Goal: Task Accomplishment & Management: Complete application form

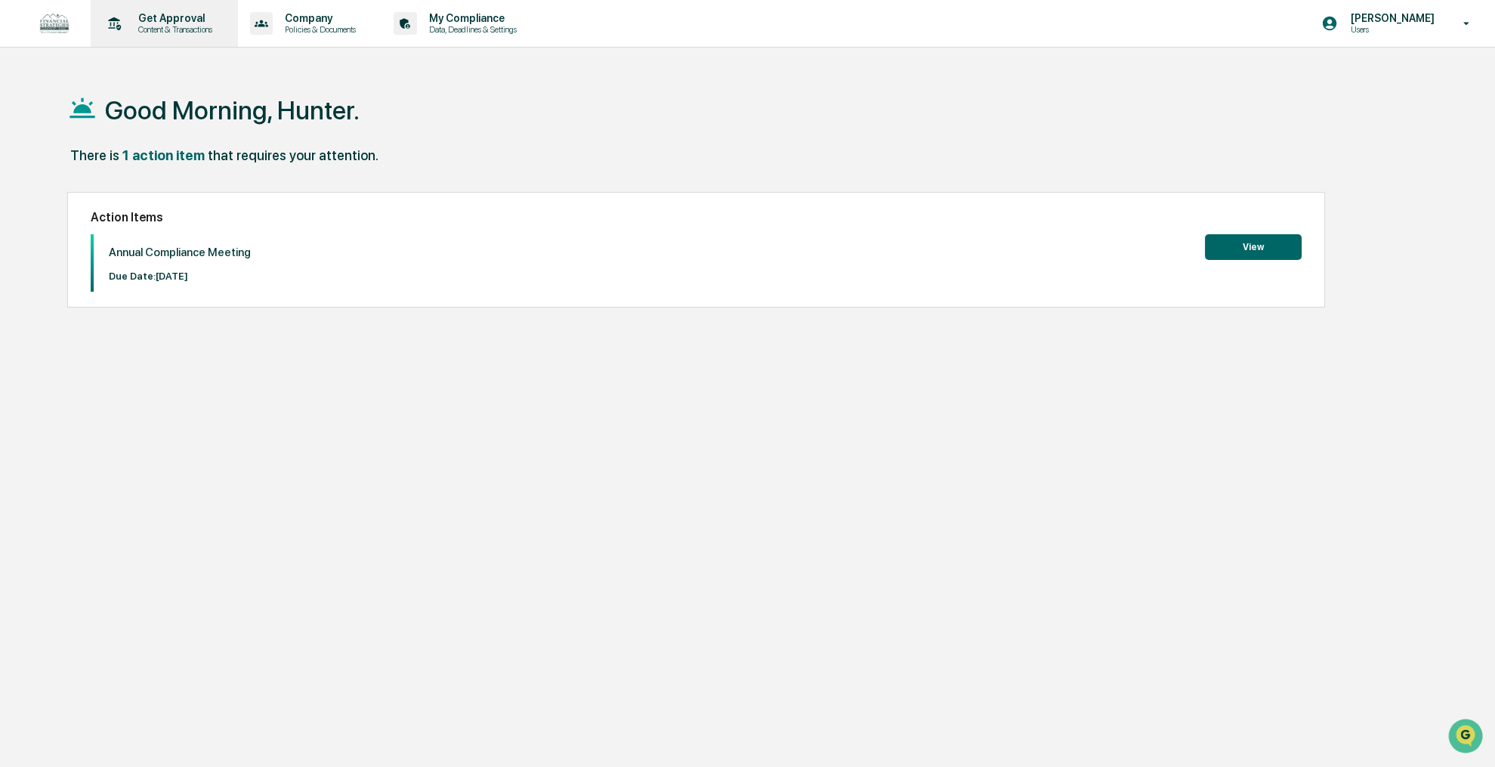
click at [190, 25] on p "Content & Transactions" at bounding box center [173, 29] width 94 height 11
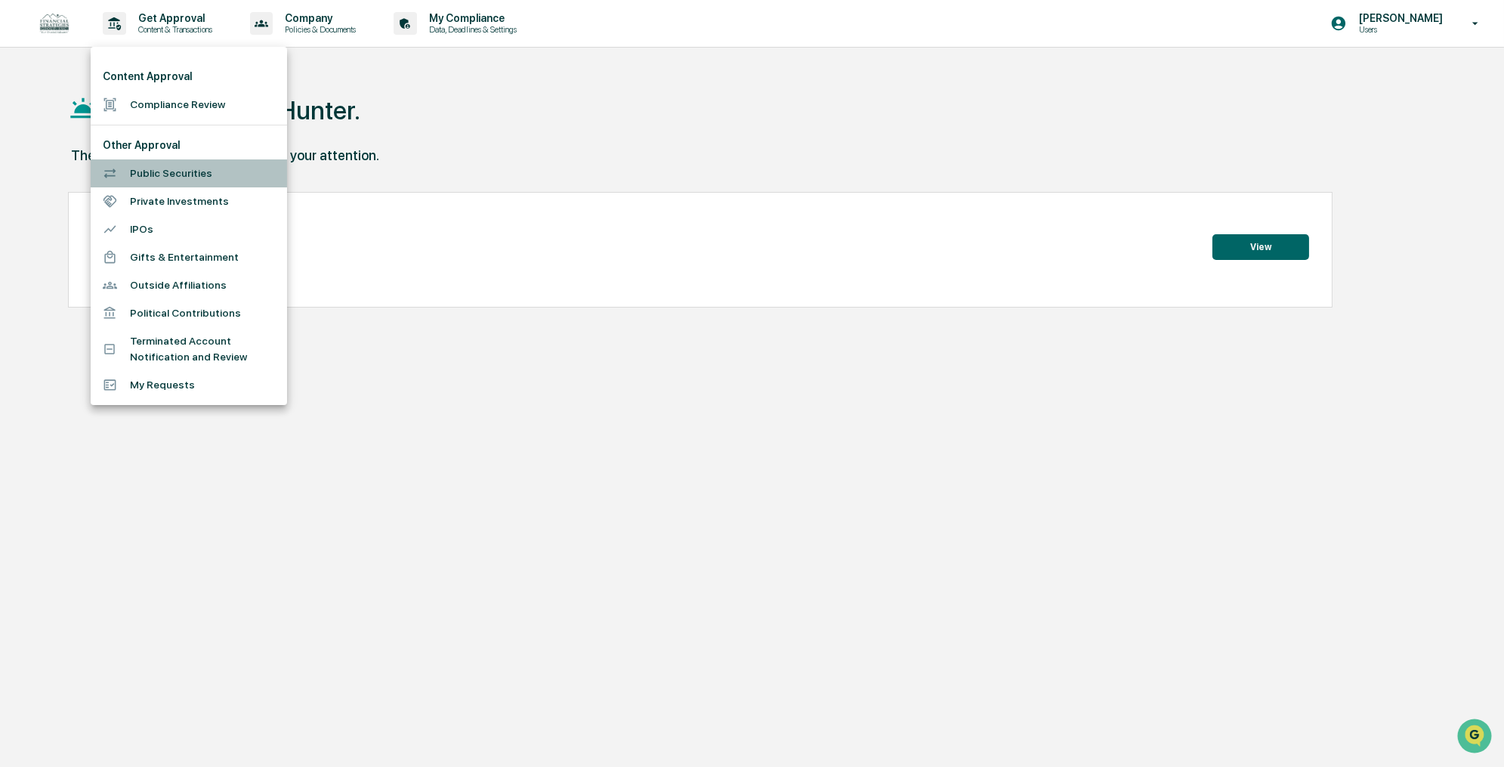
click at [179, 165] on li "Public Securities" at bounding box center [189, 173] width 196 height 28
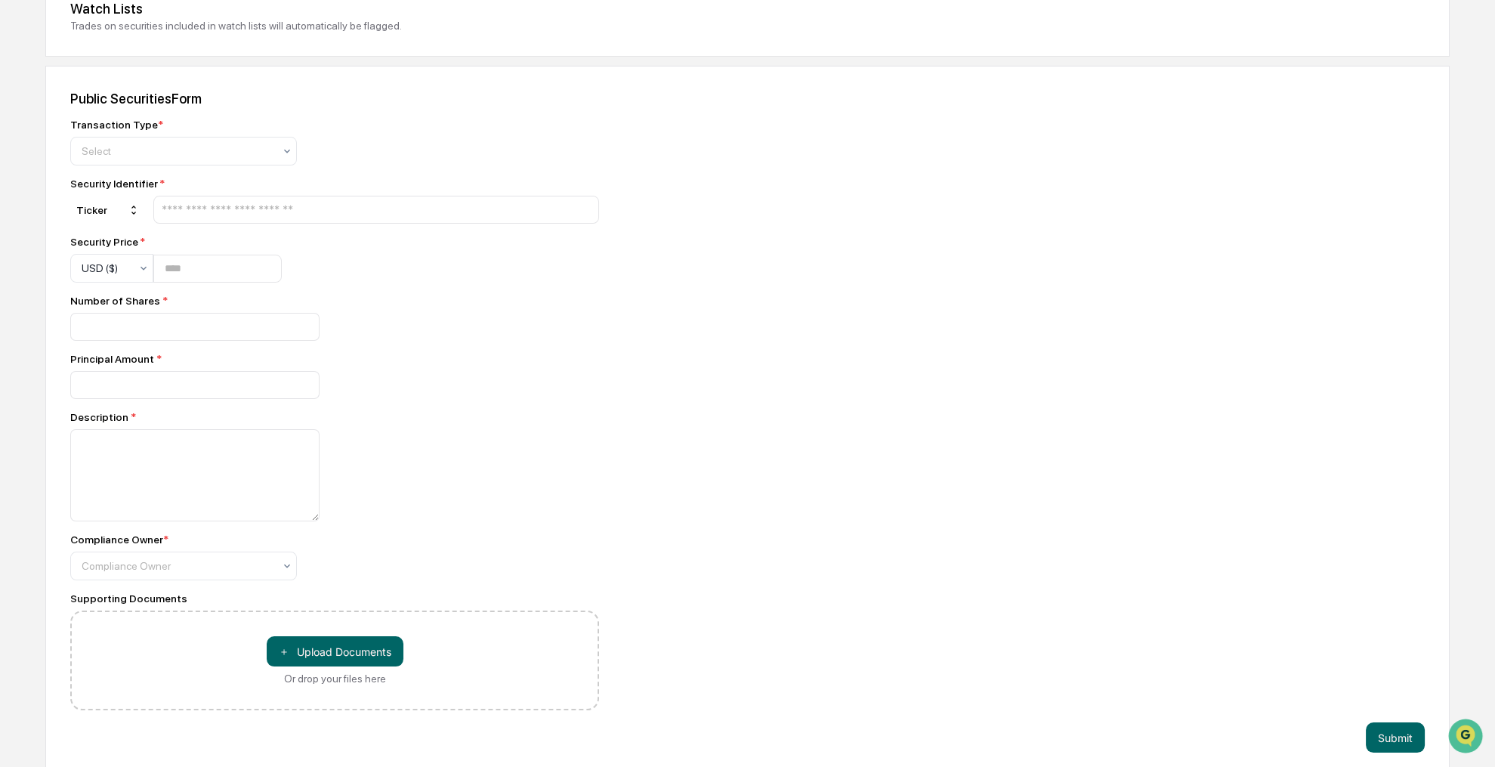
scroll to position [487, 0]
click at [147, 154] on div at bounding box center [178, 150] width 192 height 15
click at [146, 175] on div "Buy" at bounding box center [183, 183] width 225 height 30
click at [218, 207] on input "text" at bounding box center [376, 209] width 432 height 14
type input "*****"
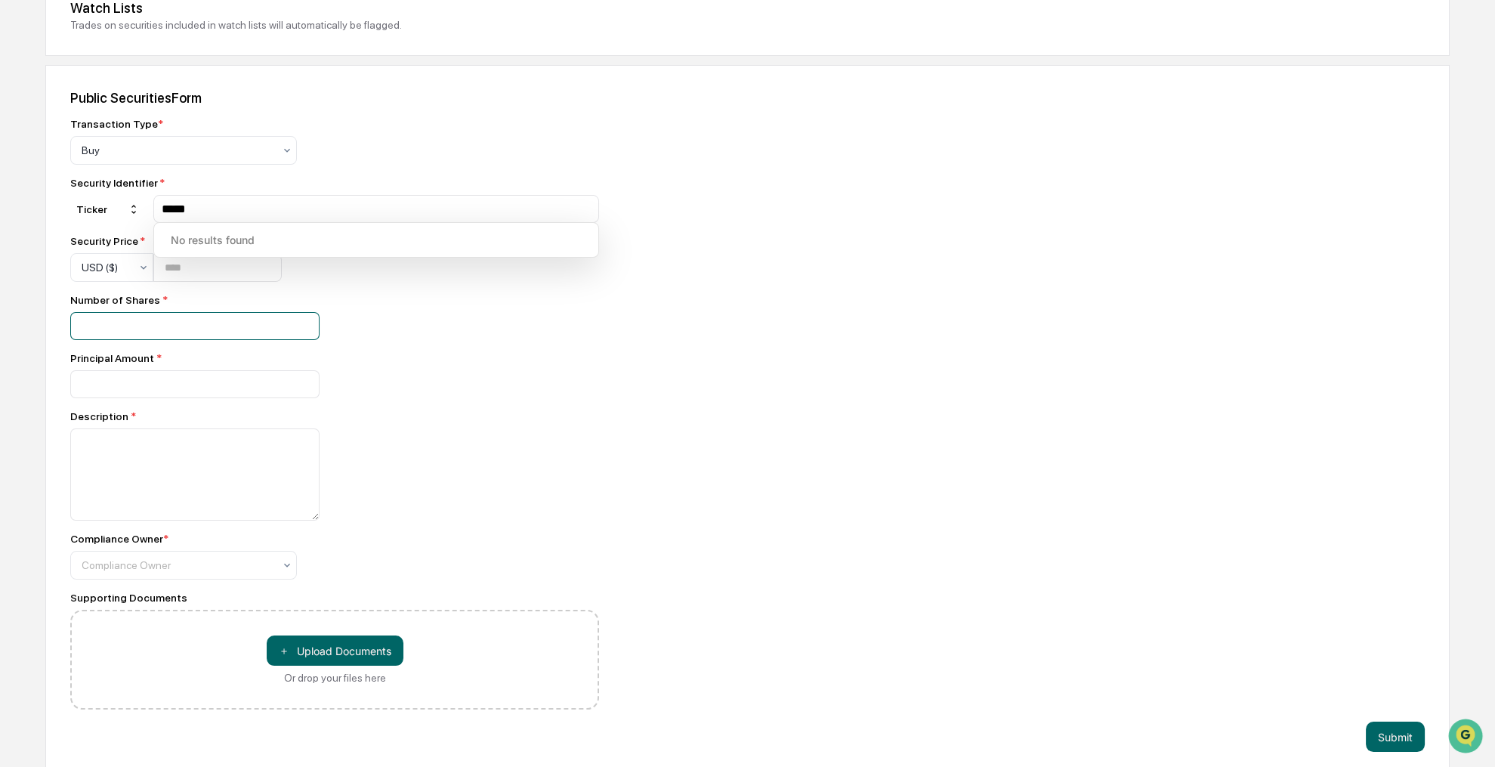
click at [351, 304] on div "Number of Shares *" at bounding box center [334, 317] width 529 height 46
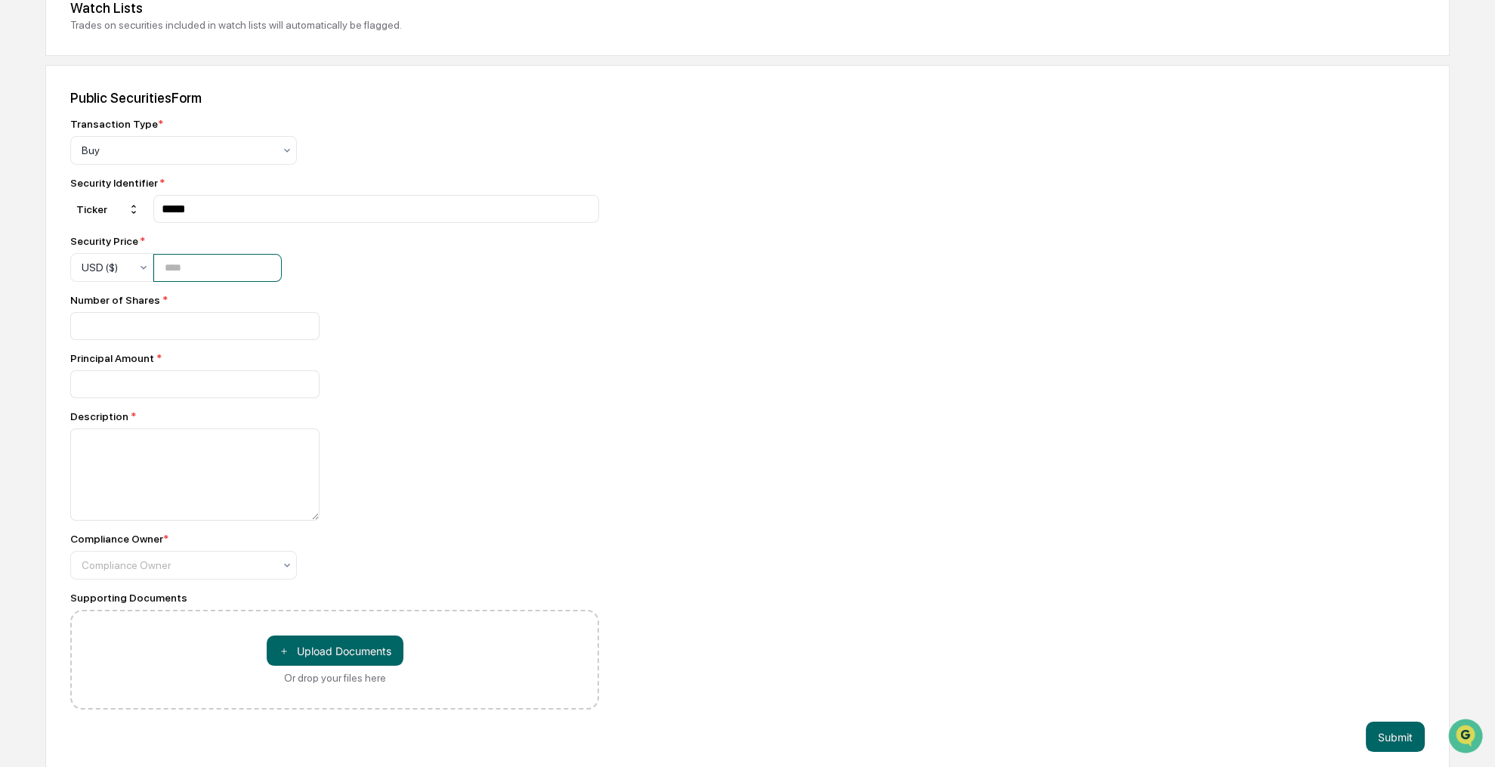
click at [220, 255] on input "number" at bounding box center [217, 268] width 128 height 28
click at [227, 262] on input "number" at bounding box center [217, 268] width 128 height 28
type input "*****"
click at [772, 381] on div "Public Securities Form Transaction Type * Buy Security Identifier * Ticker ****…" at bounding box center [747, 421] width 1404 height 712
click at [147, 323] on input "number" at bounding box center [194, 326] width 249 height 28
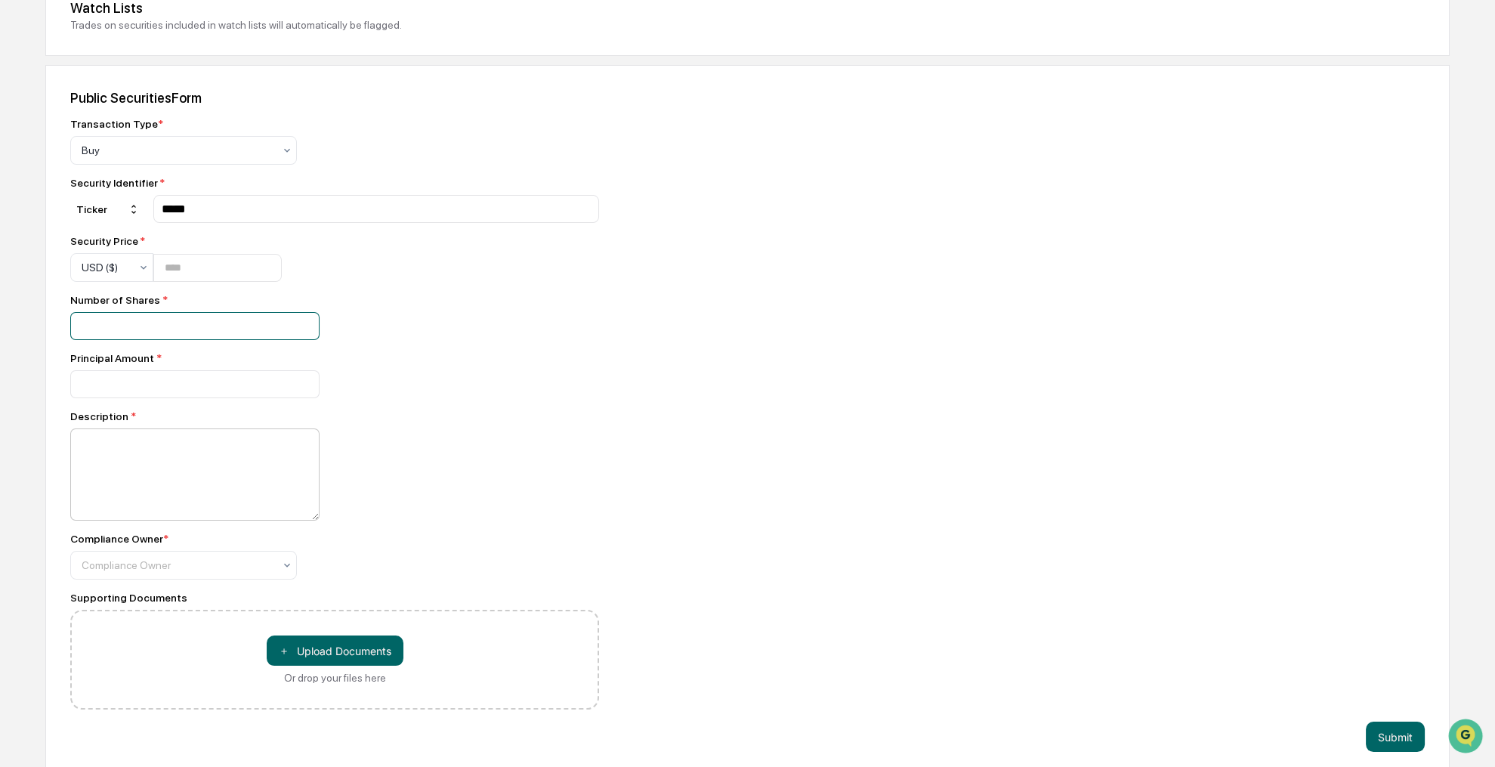
type input "***"
click at [246, 457] on textarea at bounding box center [194, 474] width 249 height 92
click at [207, 373] on input "number" at bounding box center [194, 384] width 249 height 28
type input "*******"
click at [266, 452] on textarea at bounding box center [194, 474] width 249 height 92
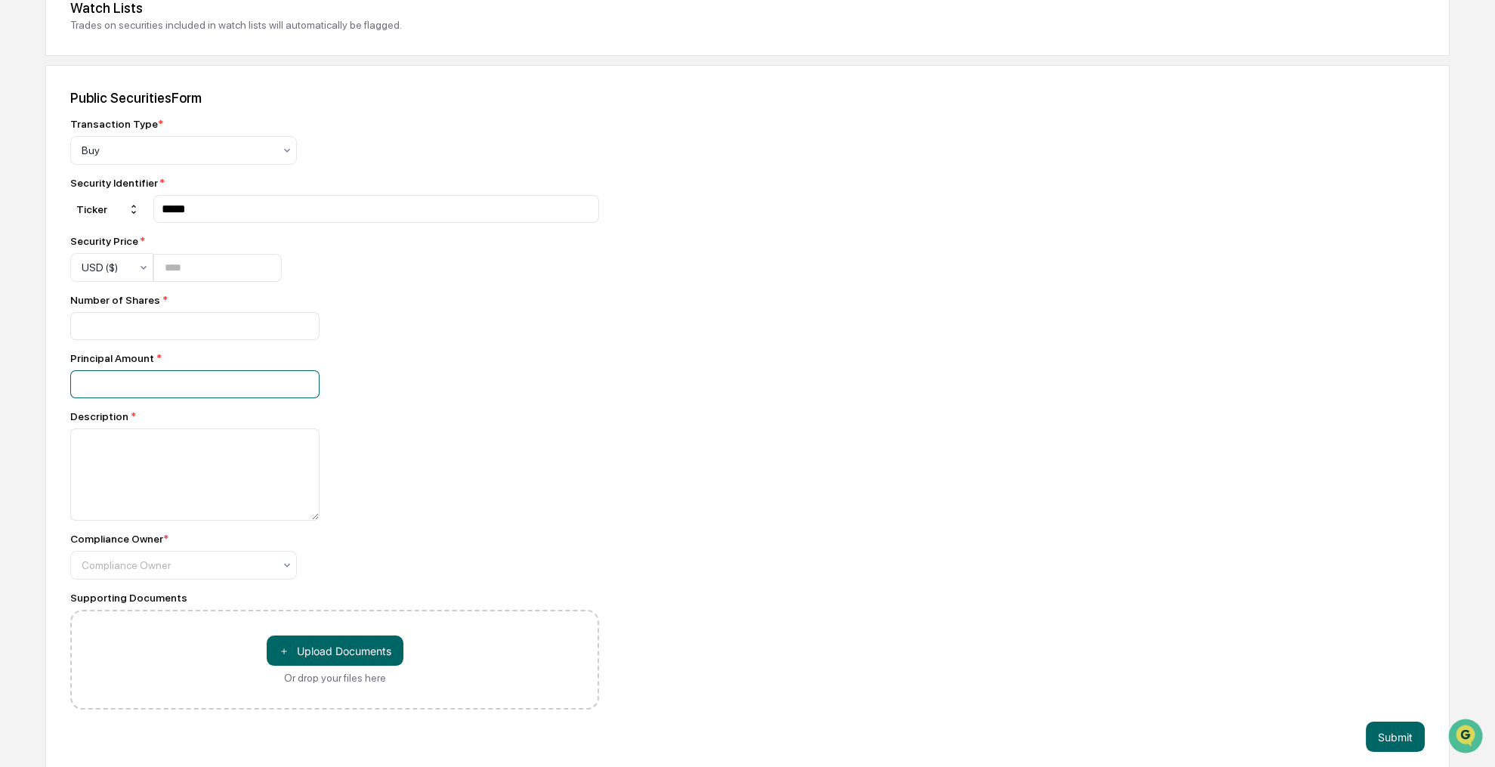
click at [85, 379] on input "*******" at bounding box center [194, 384] width 249 height 28
click at [151, 481] on textarea at bounding box center [194, 474] width 249 height 92
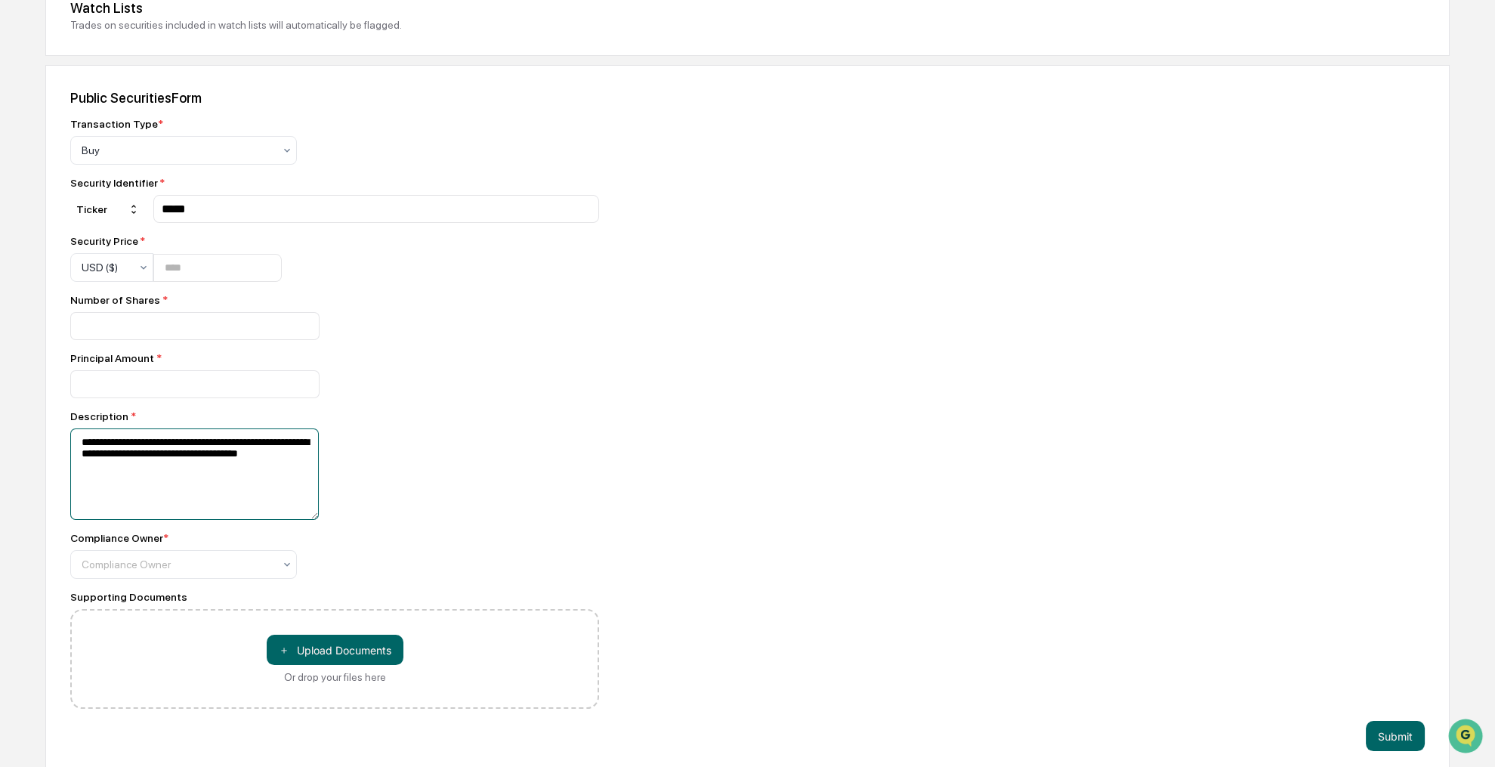
type textarea "**********"
click at [510, 434] on div "**********" at bounding box center [334, 473] width 529 height 91
click at [163, 471] on textarea "**********" at bounding box center [194, 473] width 249 height 91
click at [208, 560] on div at bounding box center [178, 564] width 192 height 15
click at [183, 595] on div "[PERSON_NAME]" at bounding box center [183, 598] width 225 height 30
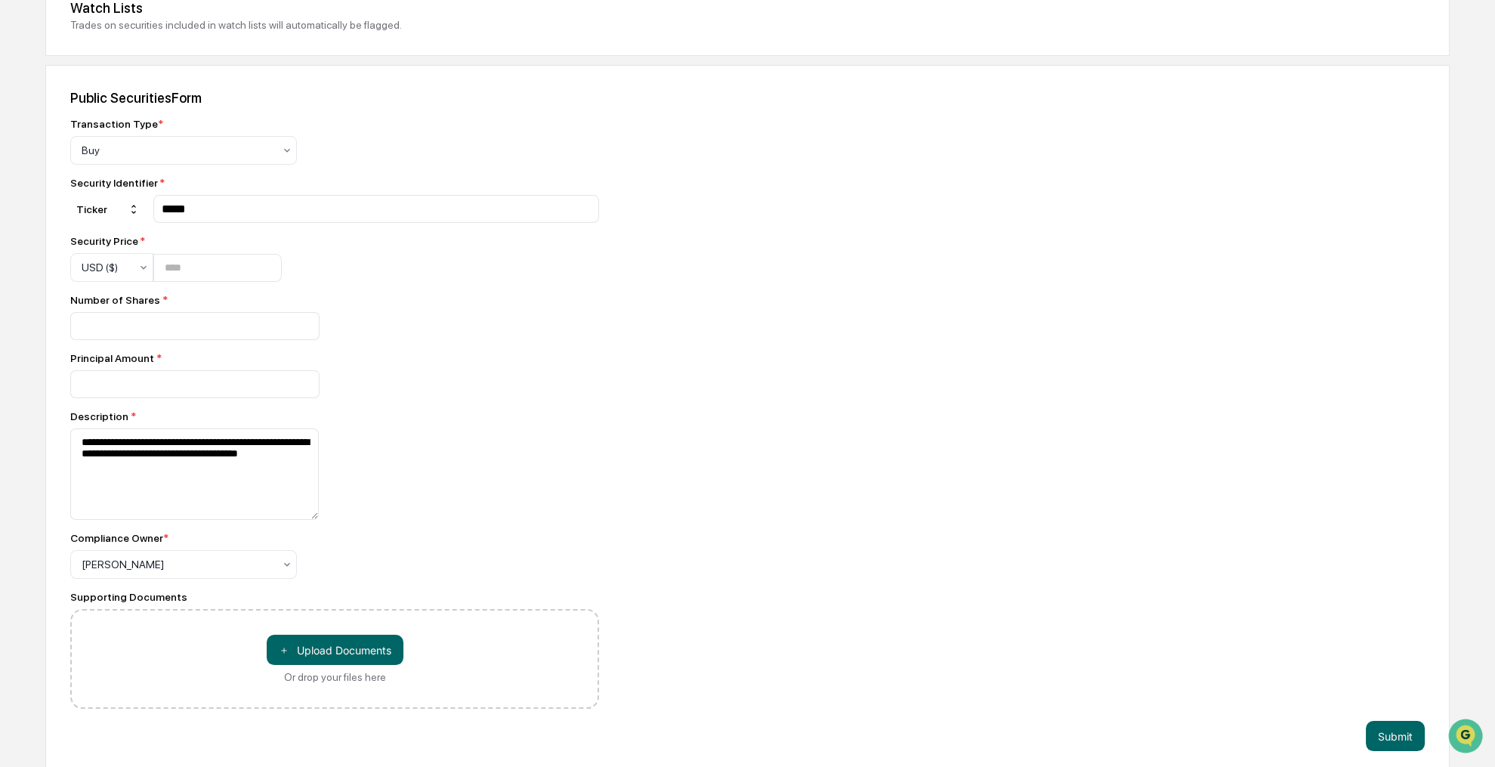
click at [470, 489] on div "**********" at bounding box center [334, 473] width 529 height 91
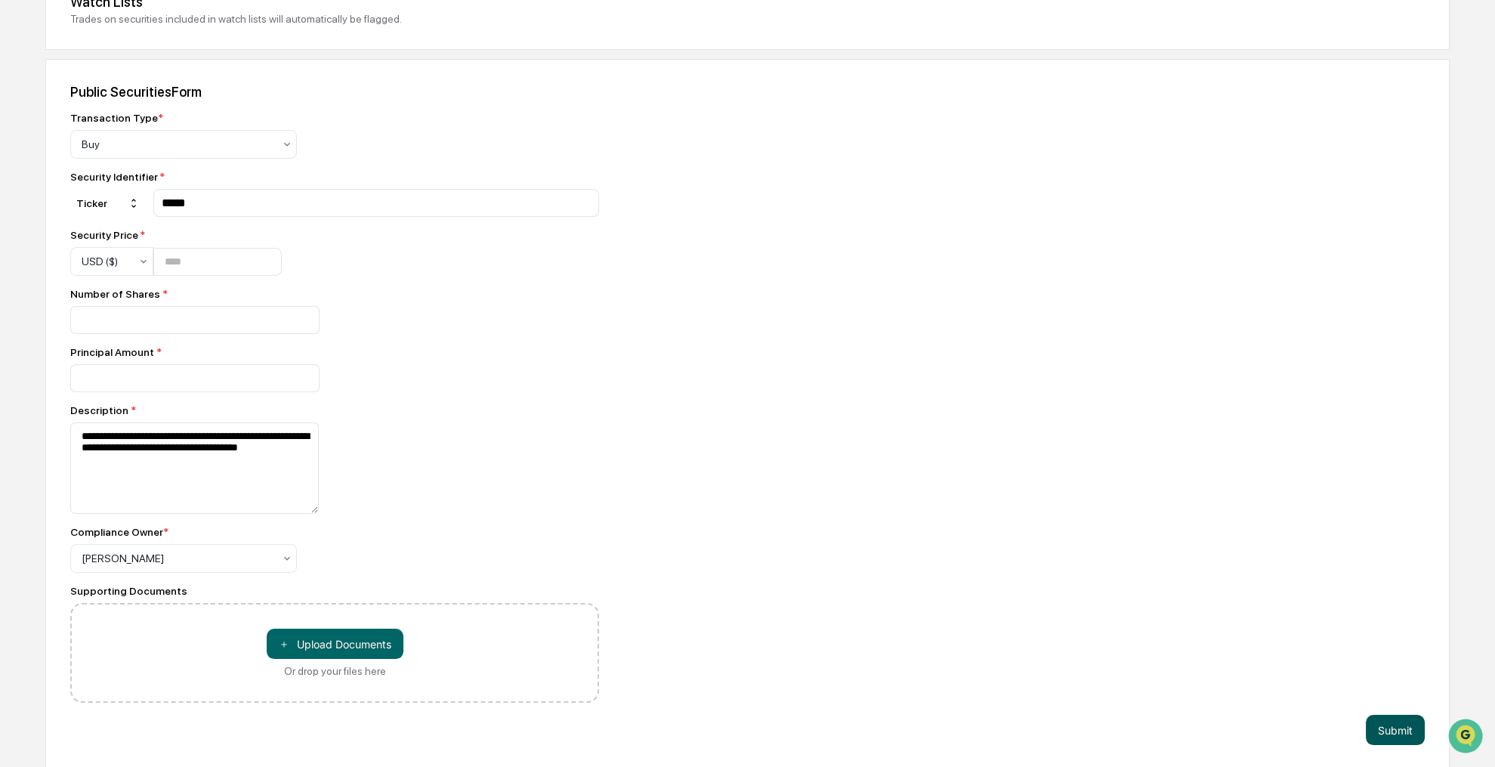
click at [1389, 727] on button "Submit" at bounding box center [1395, 730] width 59 height 30
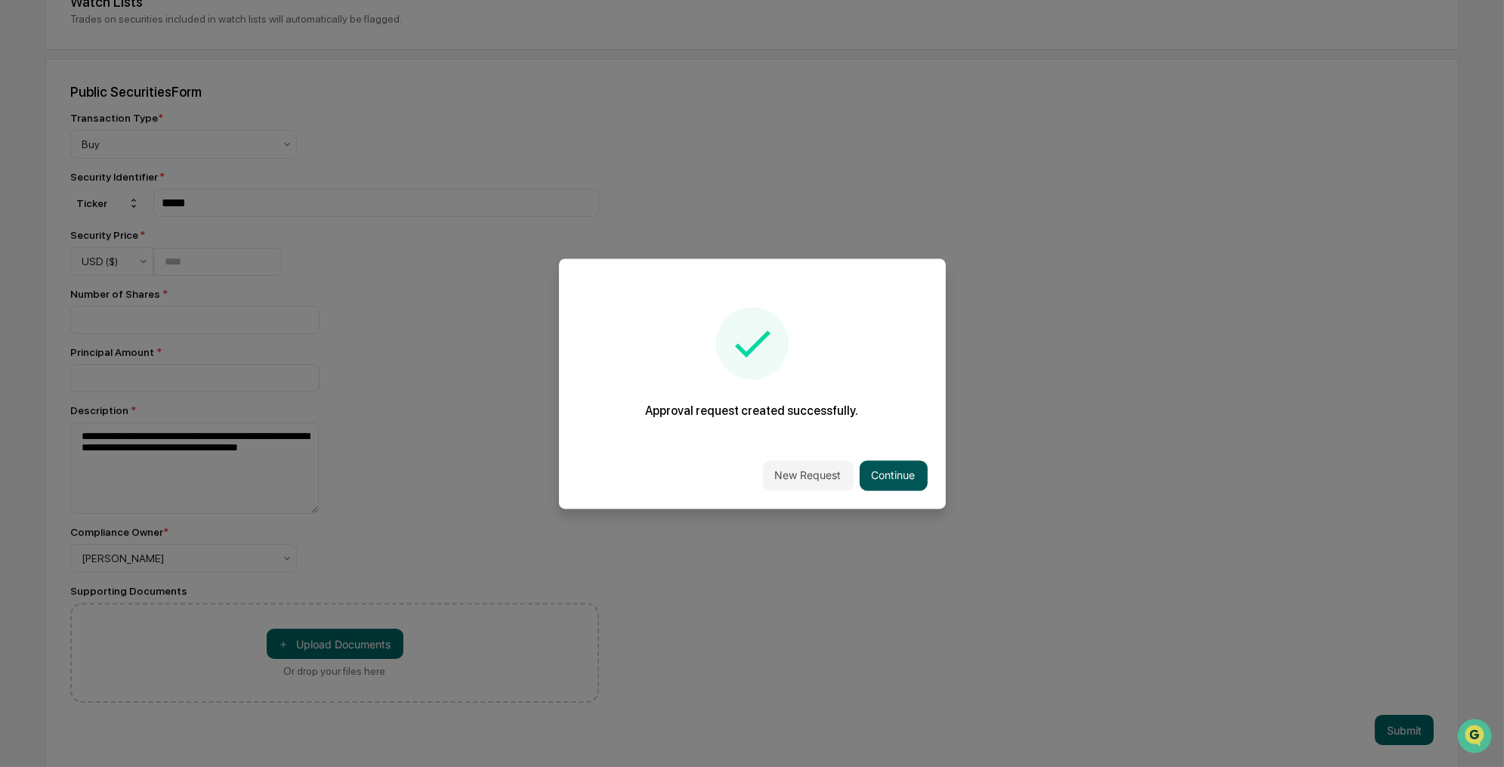
click at [880, 469] on button "Continue" at bounding box center [894, 475] width 68 height 30
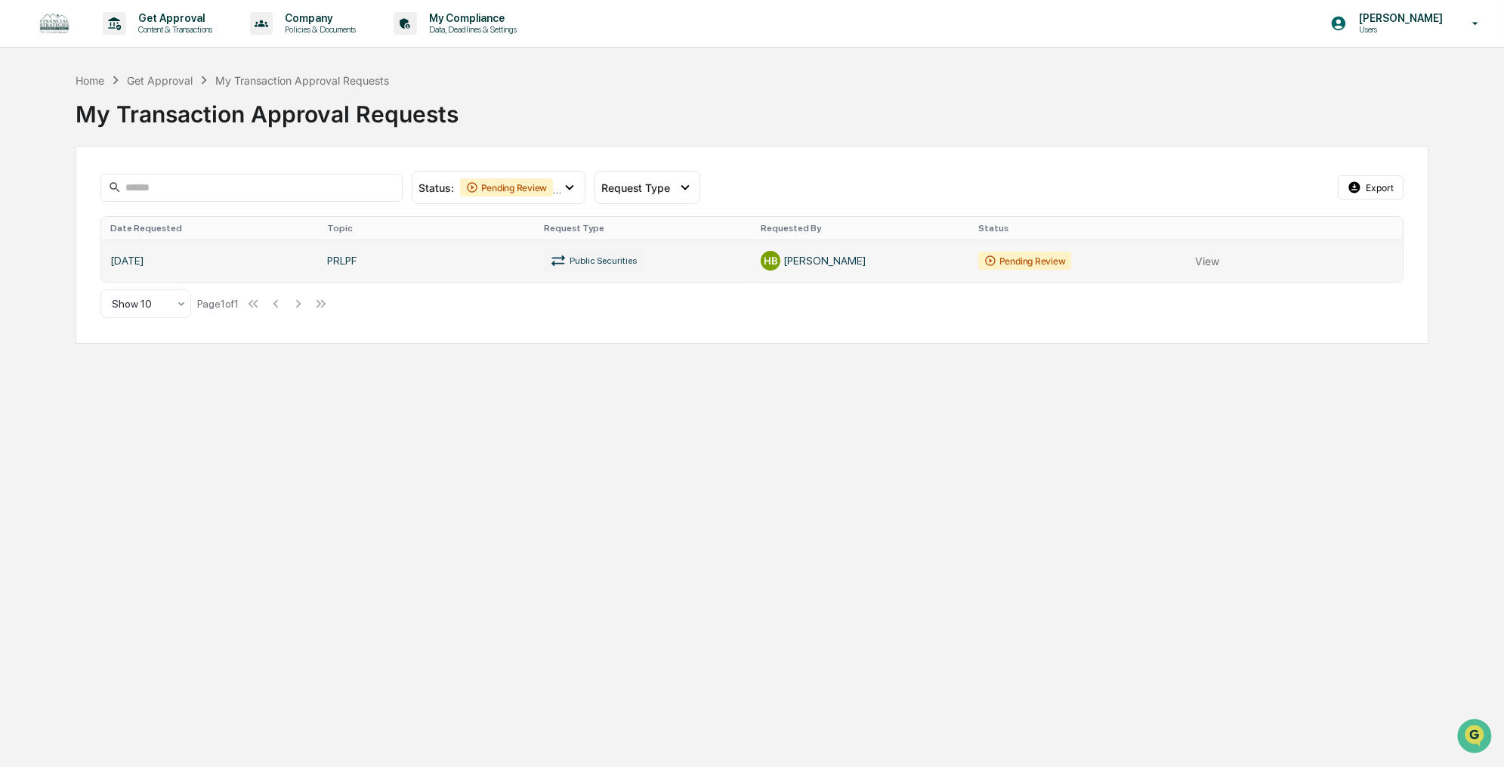
click at [1205, 260] on link at bounding box center [752, 260] width 1302 height 42
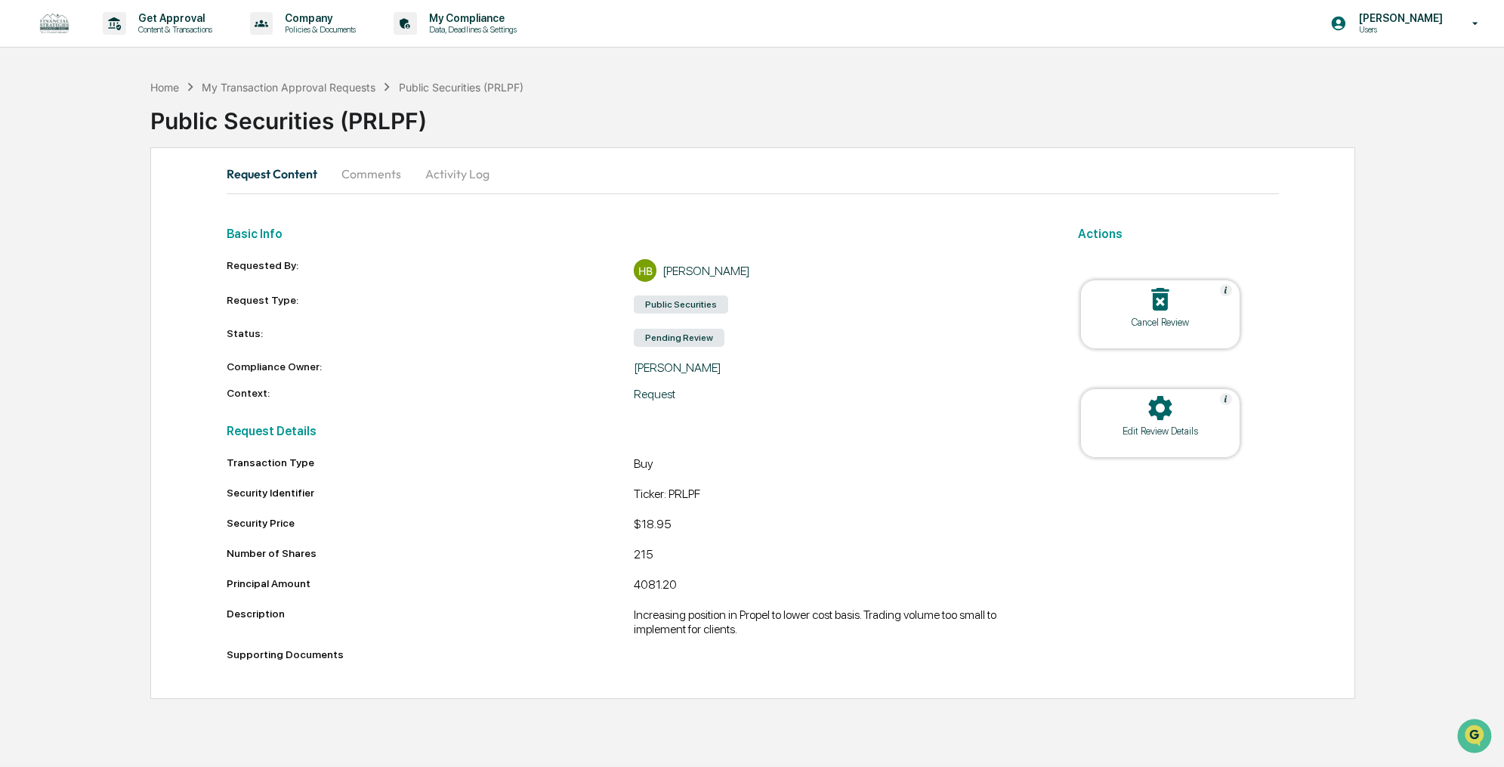
click at [436, 82] on div "Public Securities (PRLPF)" at bounding box center [461, 87] width 125 height 13
click at [308, 79] on div "Home My Transaction Approval Requests Public Securities (PRLPF)" at bounding box center [336, 87] width 373 height 17
click at [304, 95] on div "Public Securities (PRLPF)" at bounding box center [827, 114] width 1354 height 39
click at [297, 81] on div "My Transaction Approval Requests" at bounding box center [289, 87] width 174 height 13
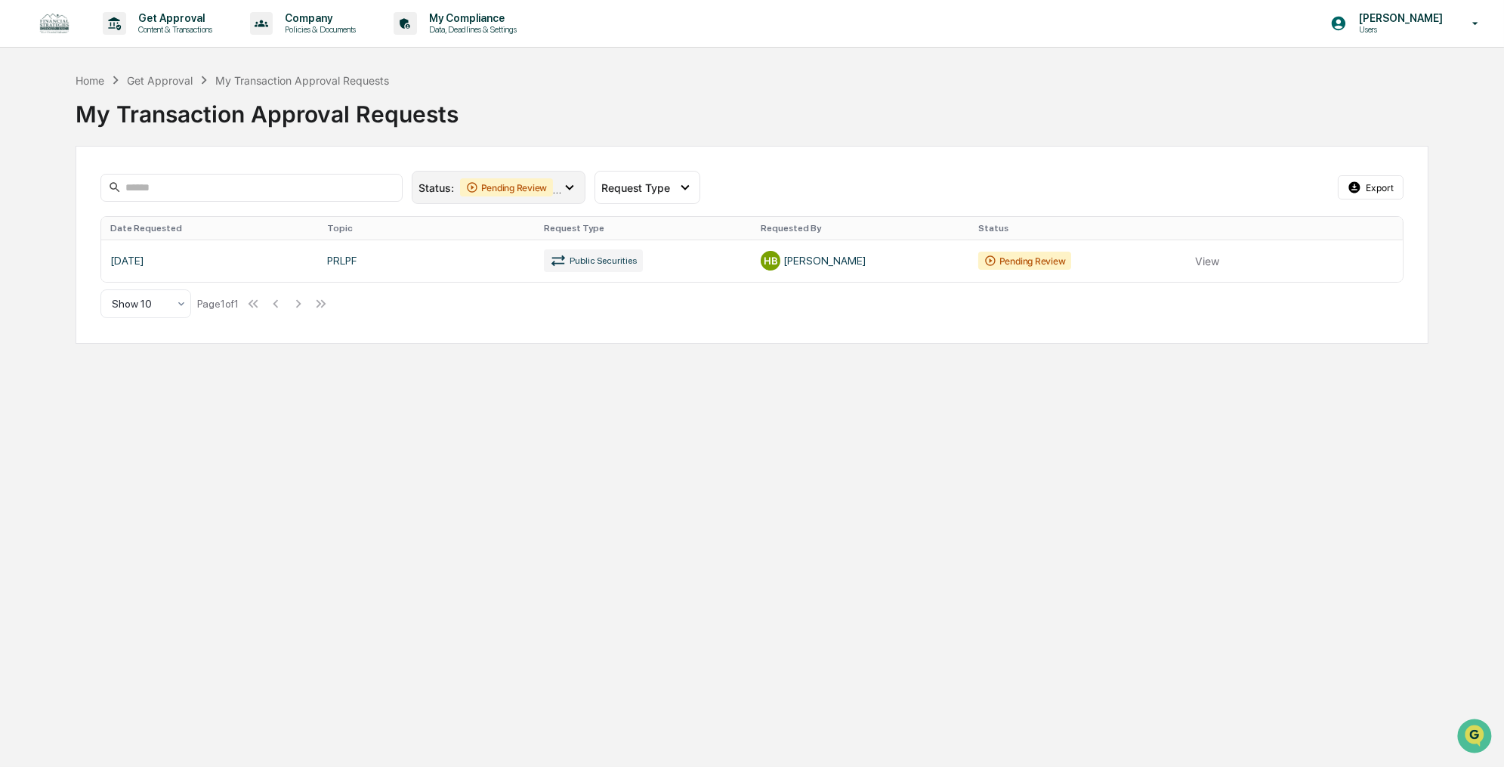
click at [495, 193] on div "Pending Review" at bounding box center [507, 187] width 94 height 18
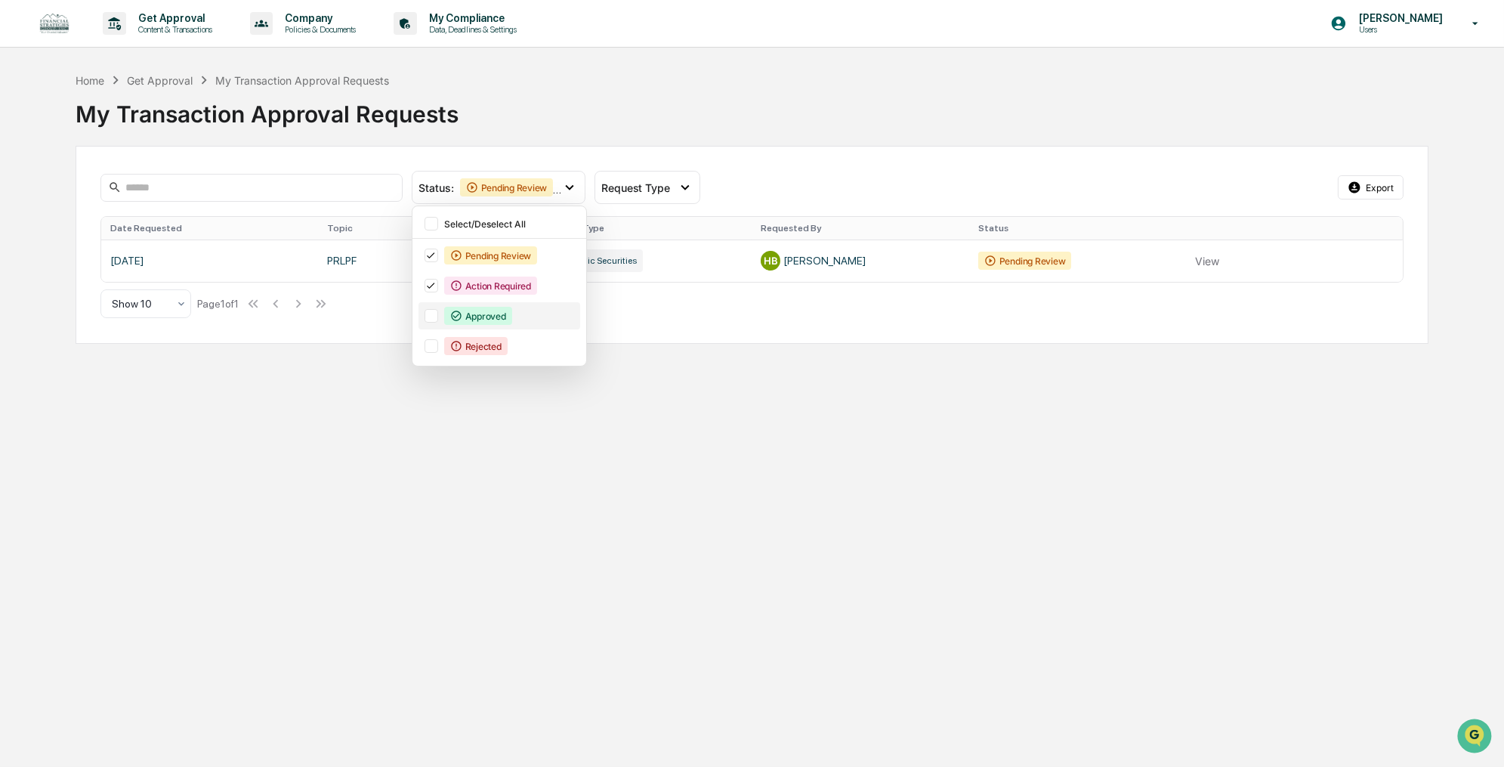
click at [459, 307] on div "Approved" at bounding box center [478, 316] width 68 height 18
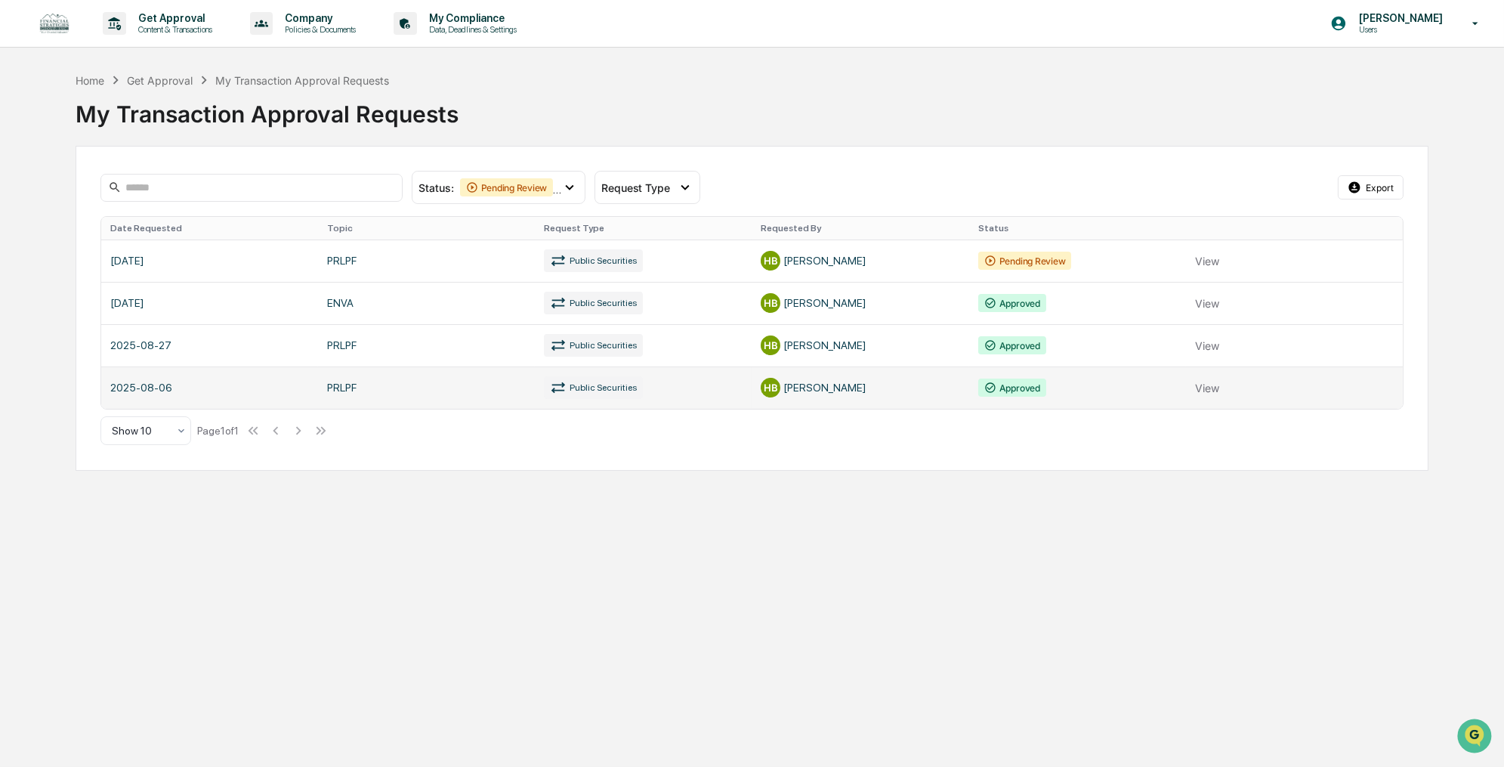
click at [1206, 382] on link at bounding box center [752, 387] width 1302 height 42
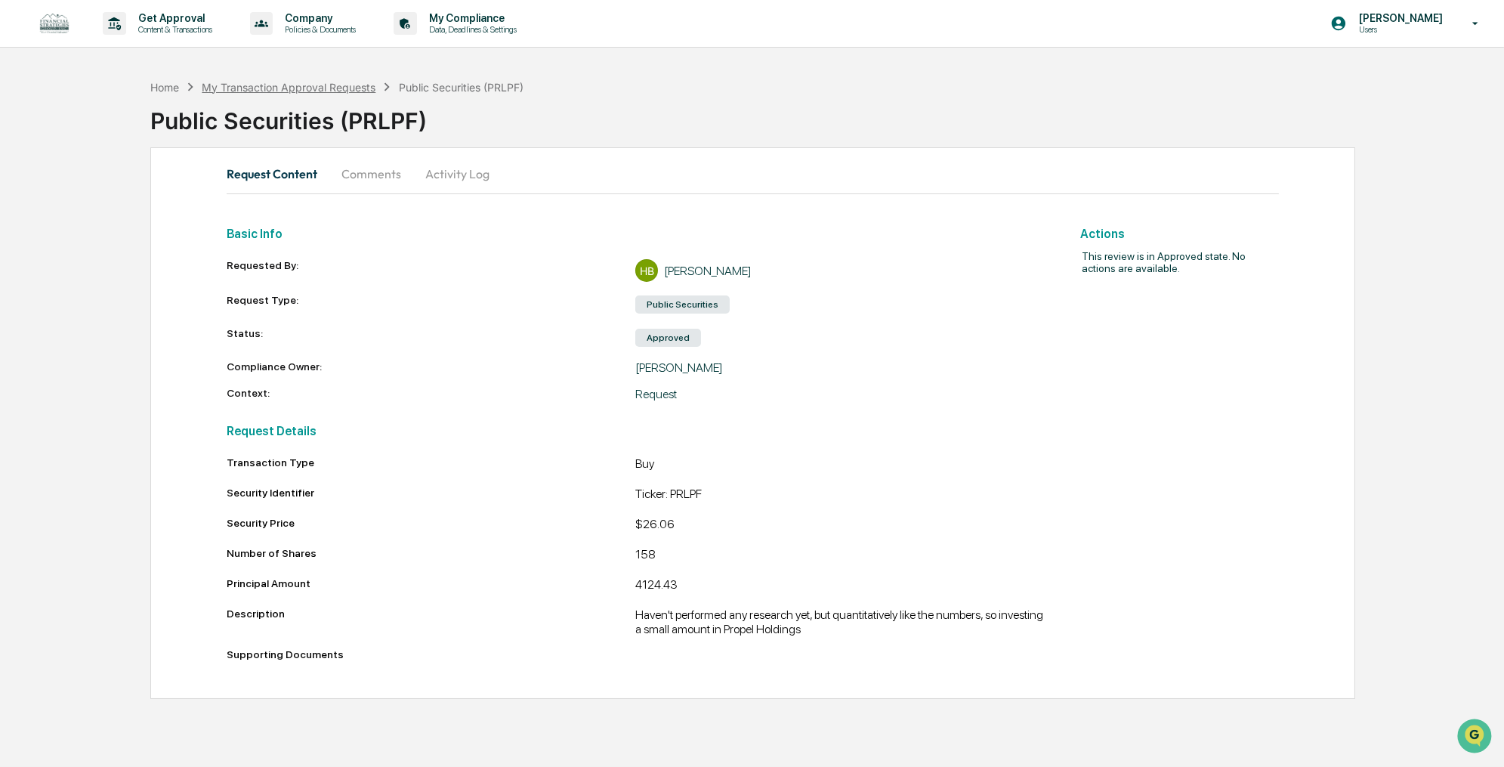
click at [312, 86] on div "My Transaction Approval Requests" at bounding box center [289, 87] width 174 height 13
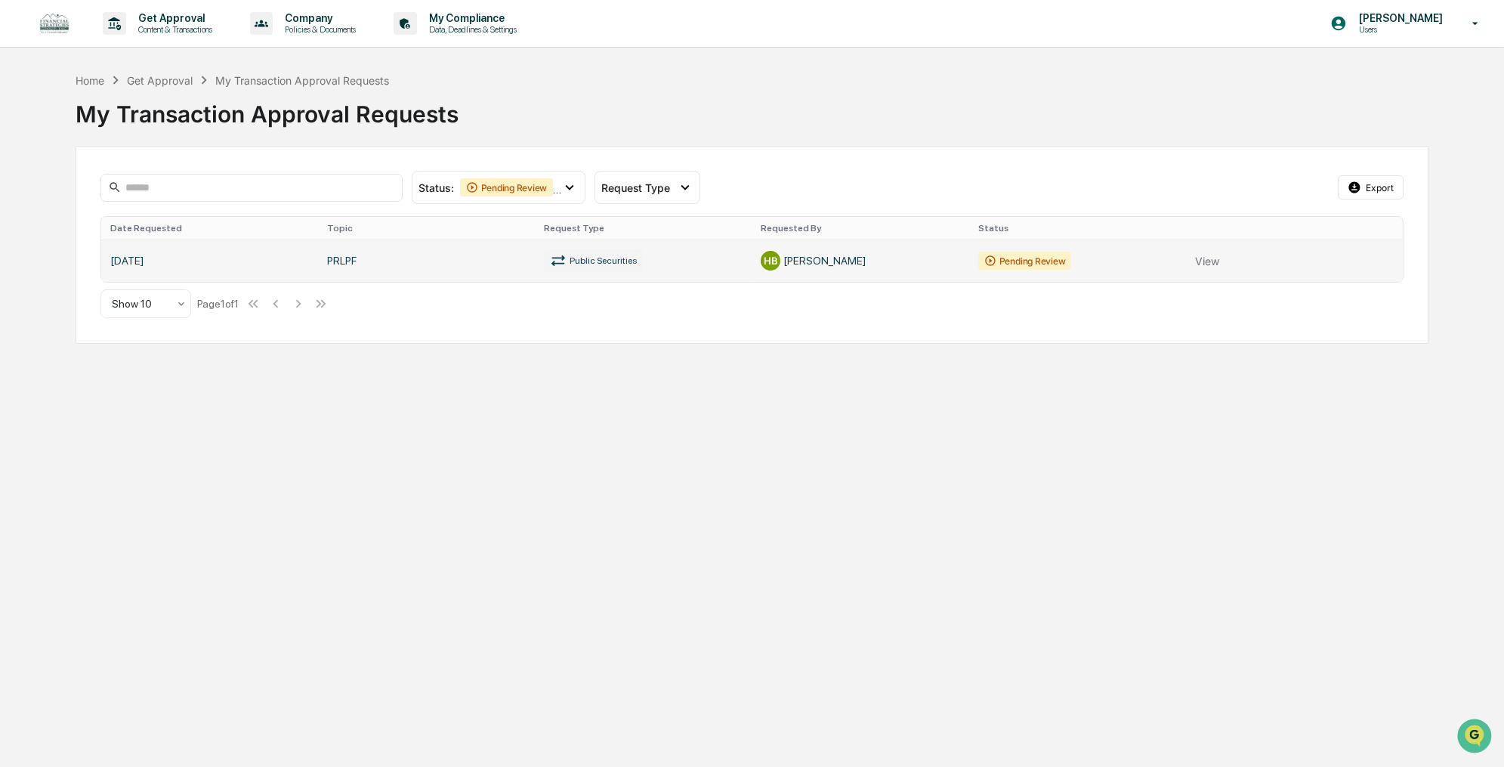
click at [1203, 259] on link at bounding box center [752, 260] width 1302 height 42
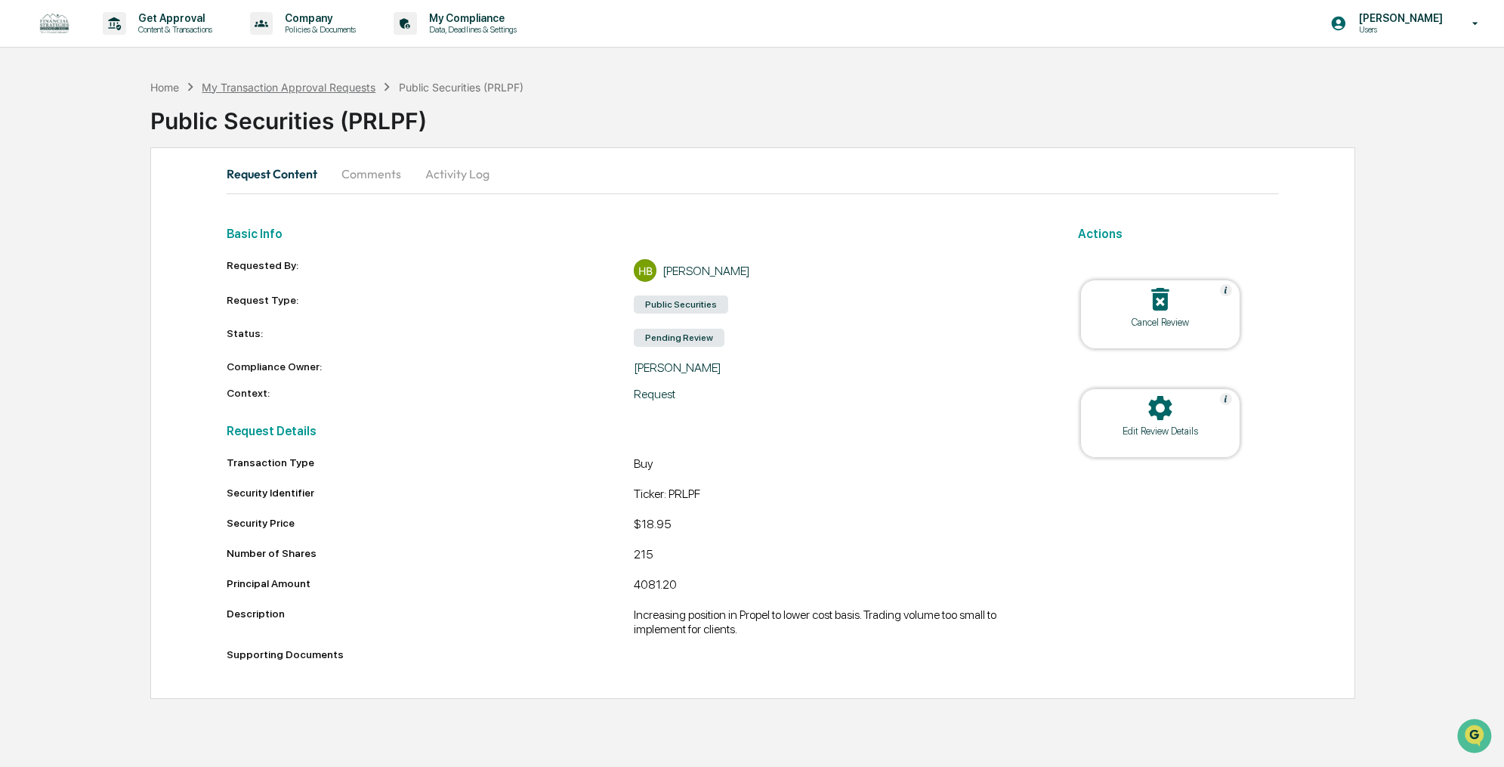
click at [347, 82] on div "My Transaction Approval Requests" at bounding box center [289, 87] width 174 height 13
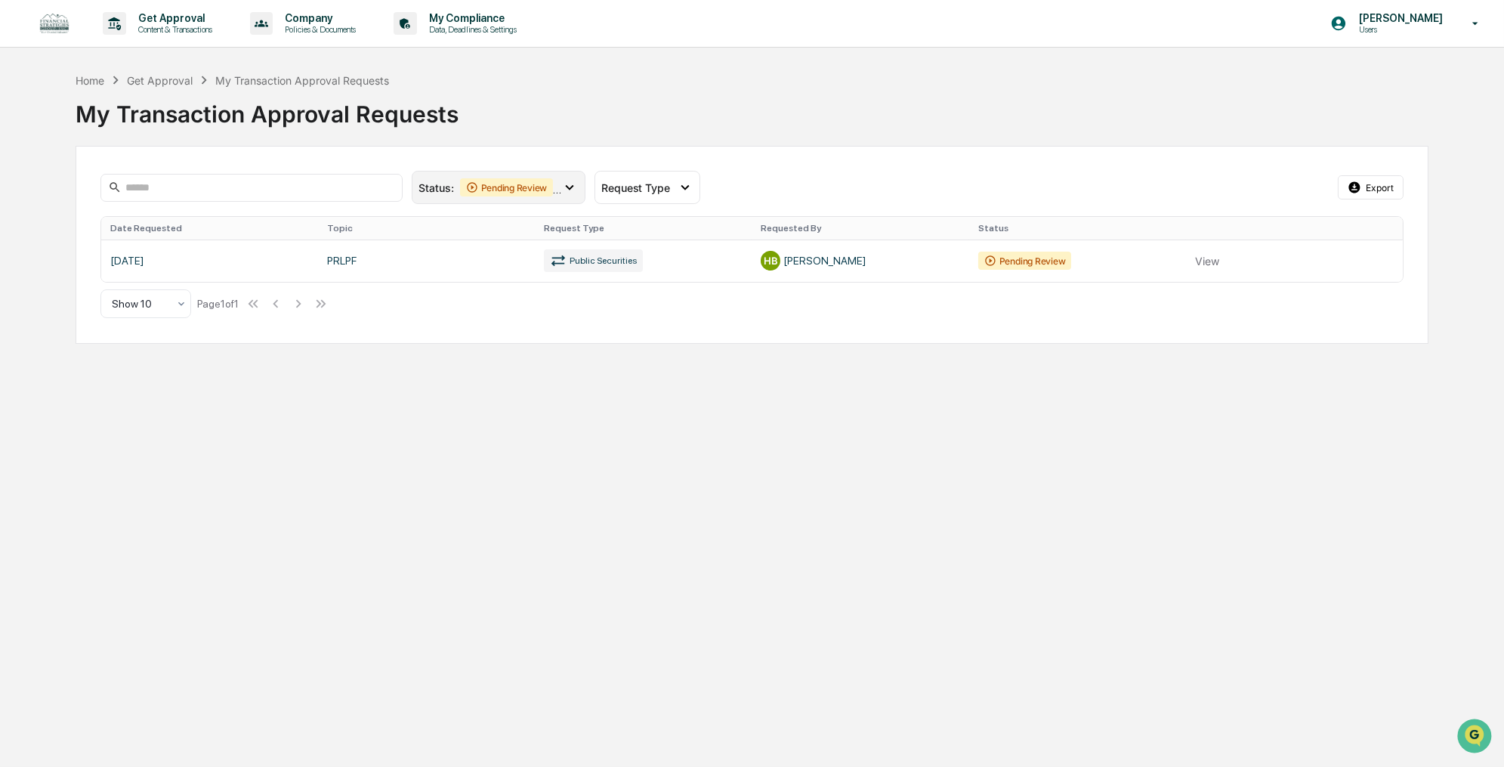
click at [553, 189] on div "Pending Review" at bounding box center [507, 187] width 94 height 18
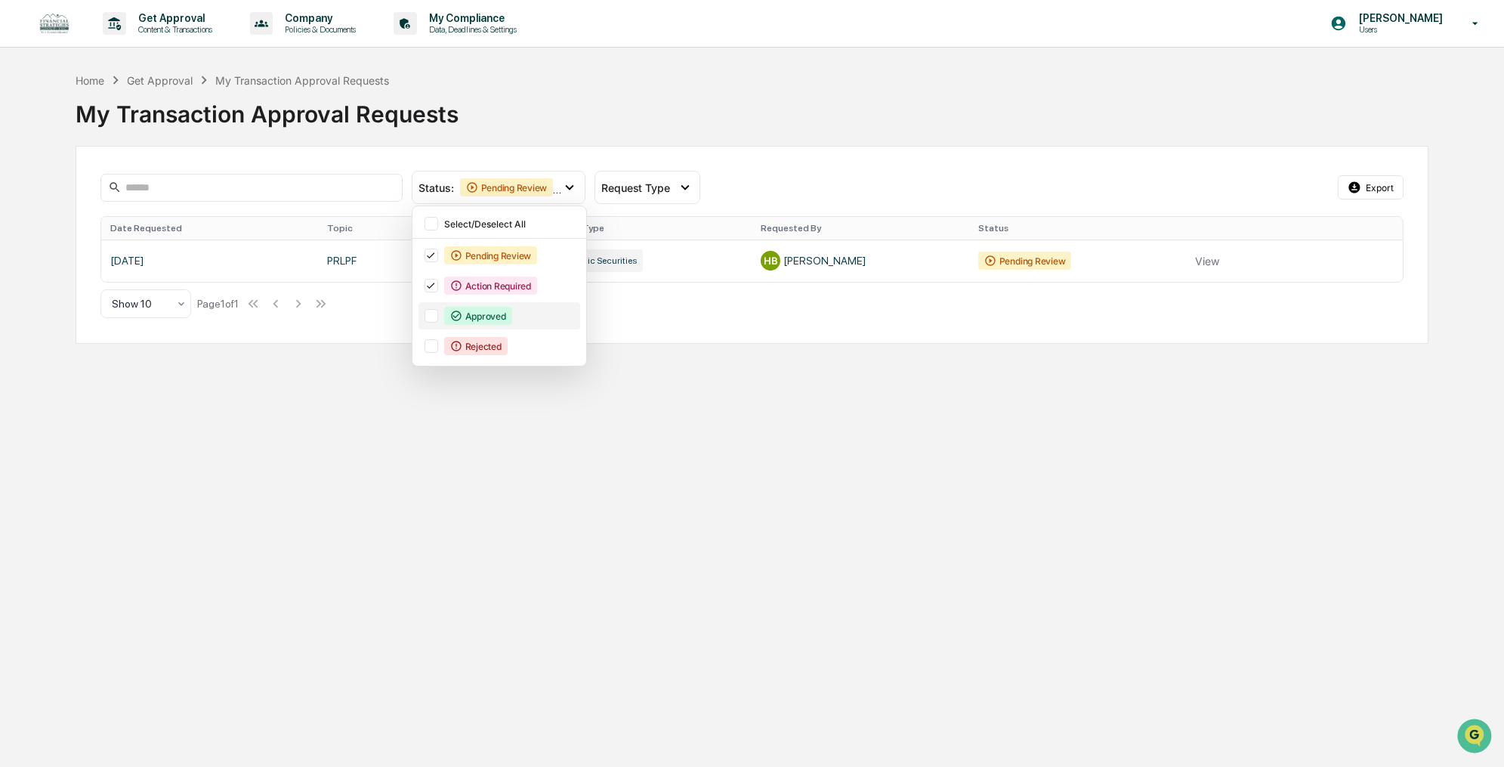
click at [433, 312] on div at bounding box center [432, 316] width 14 height 14
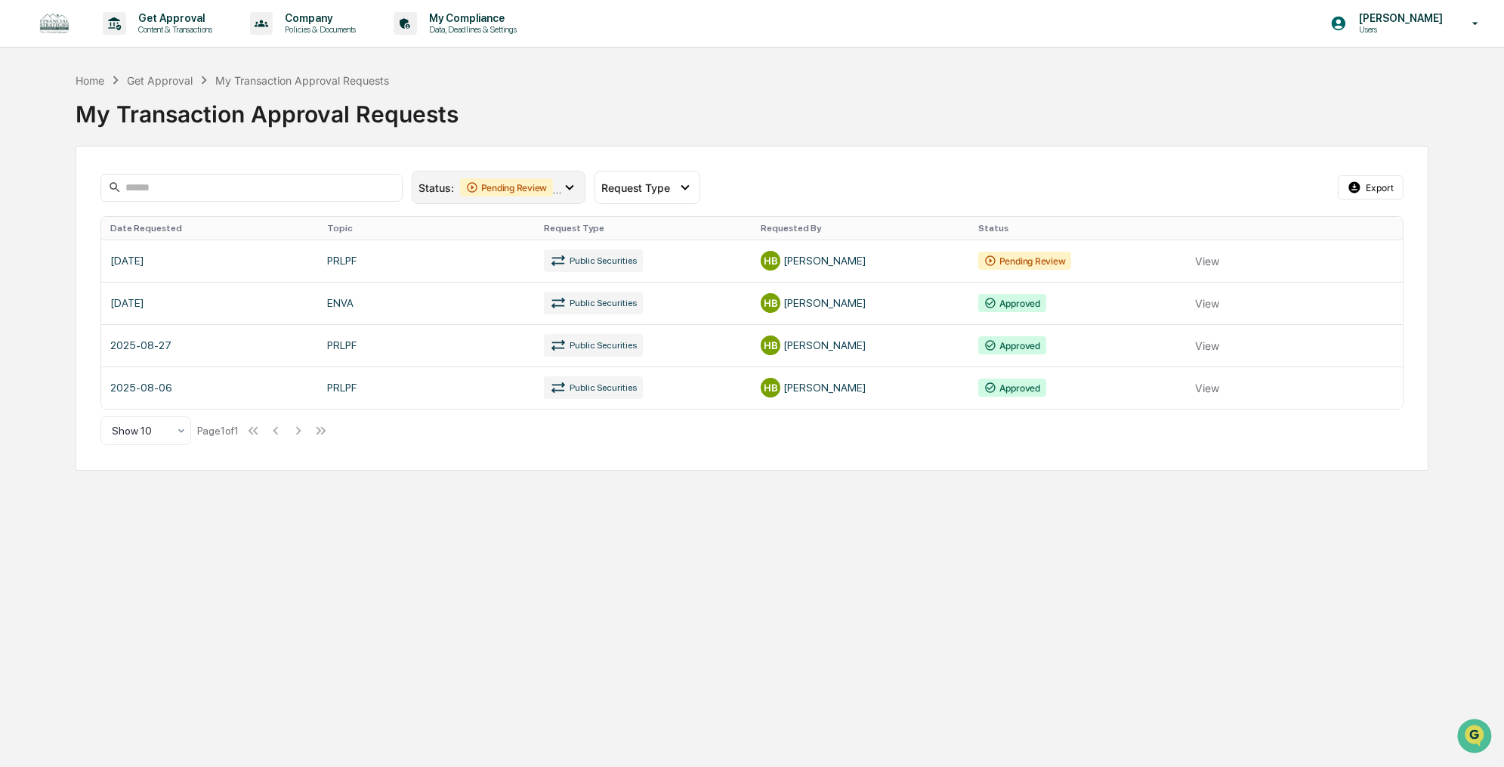
click at [554, 183] on div "Pending Review" at bounding box center [507, 187] width 94 height 18
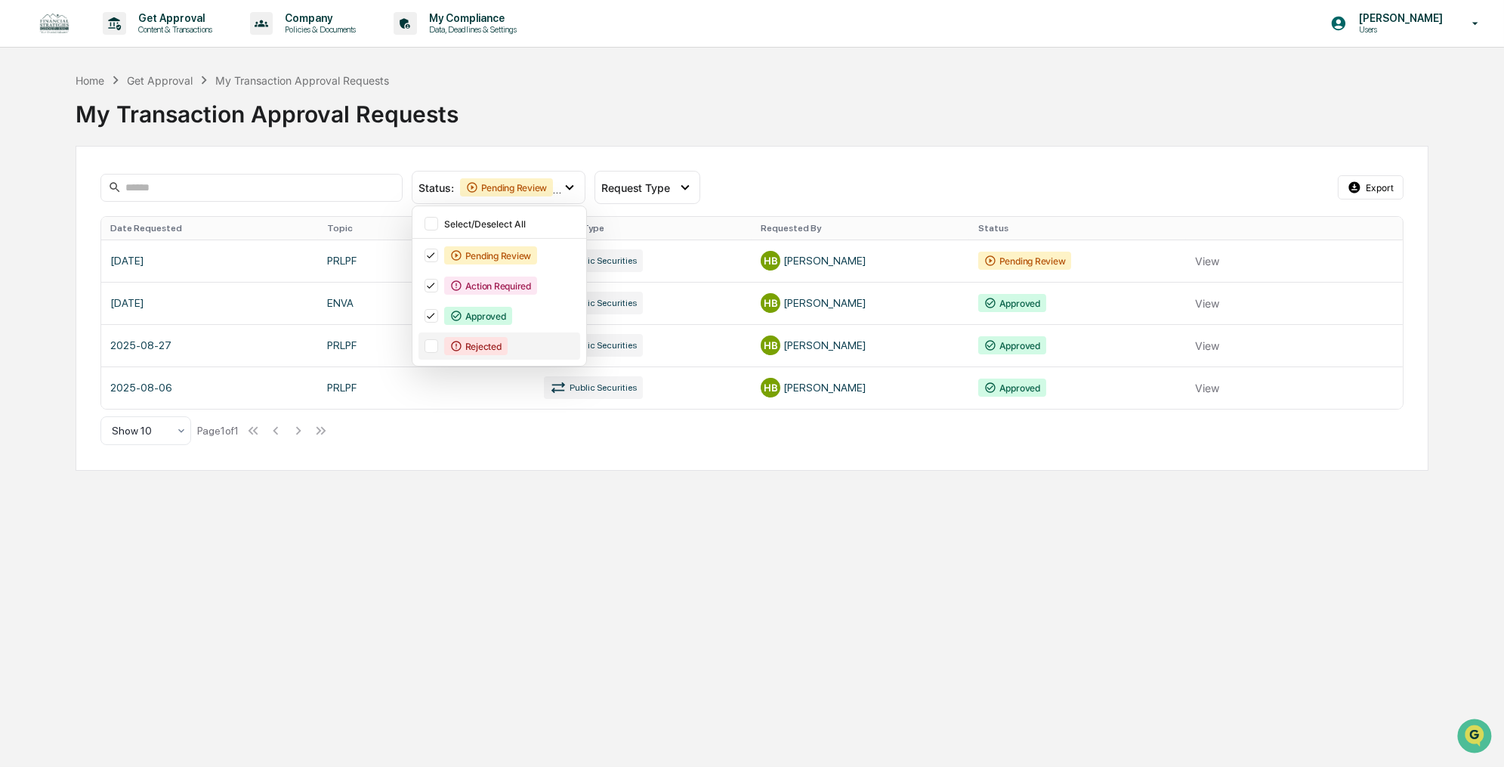
click at [431, 341] on div at bounding box center [432, 346] width 14 height 14
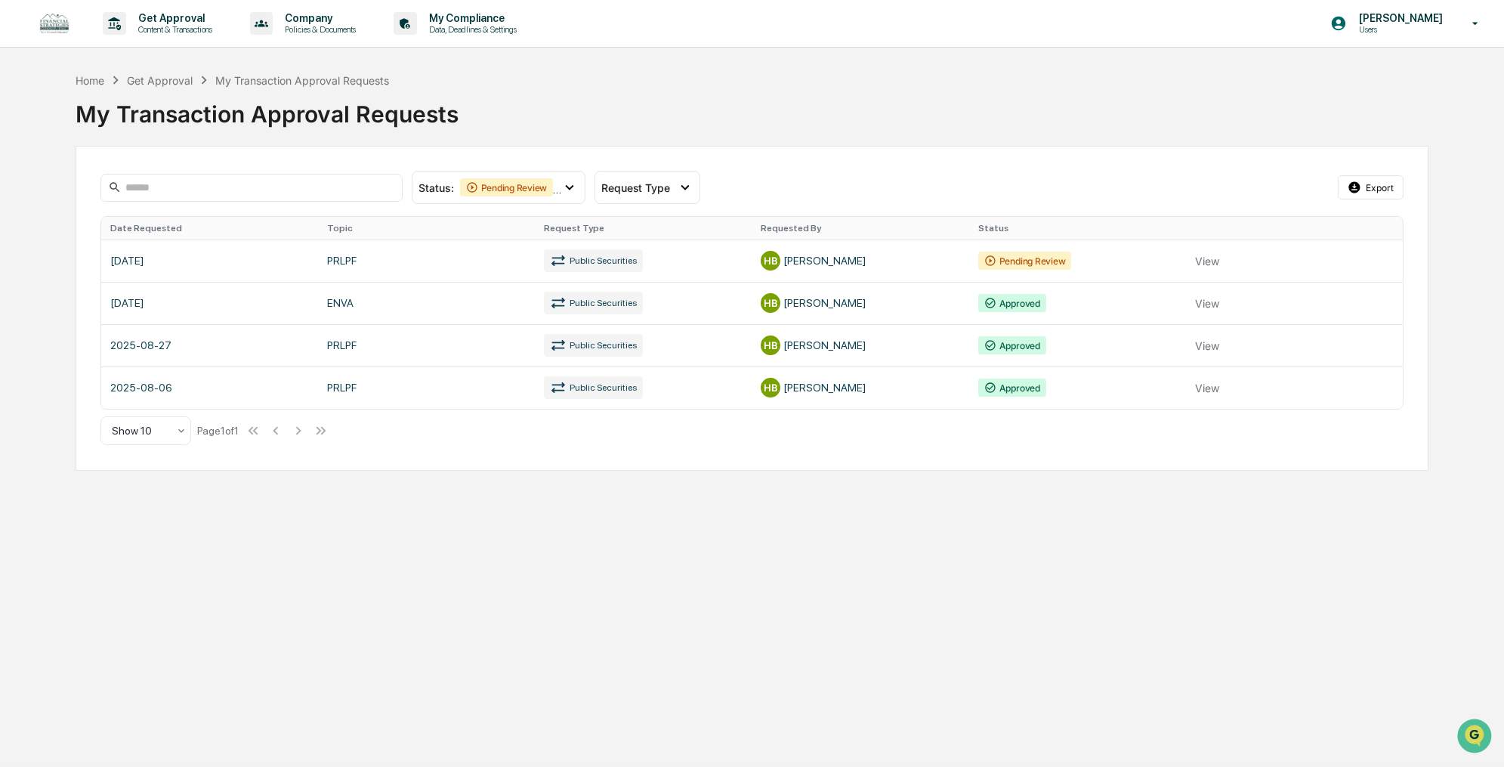
click at [557, 497] on div "Get Approval Content & Transactions Company Policies & Documents My Compliance …" at bounding box center [752, 383] width 1504 height 767
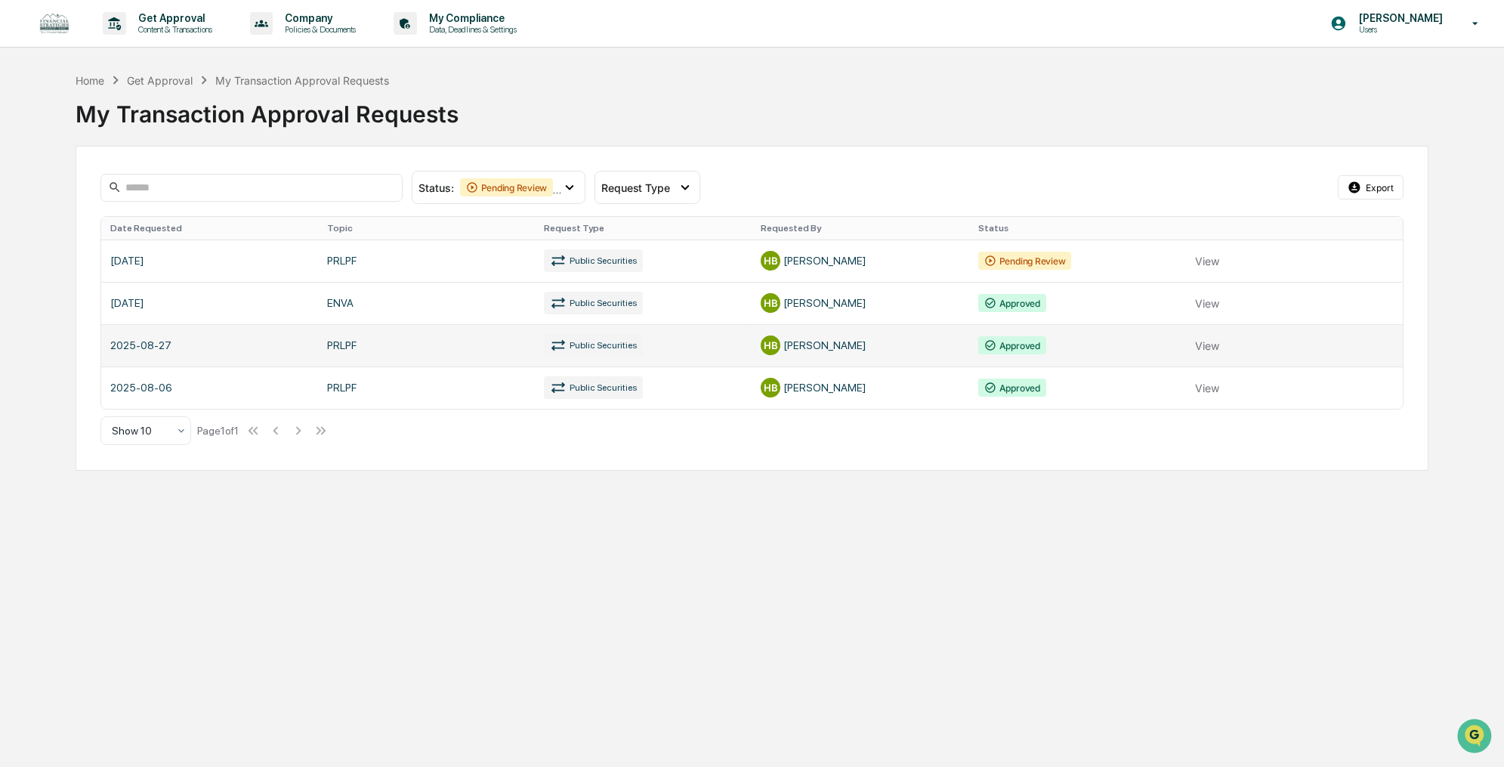
click at [1203, 346] on link at bounding box center [752, 345] width 1302 height 42
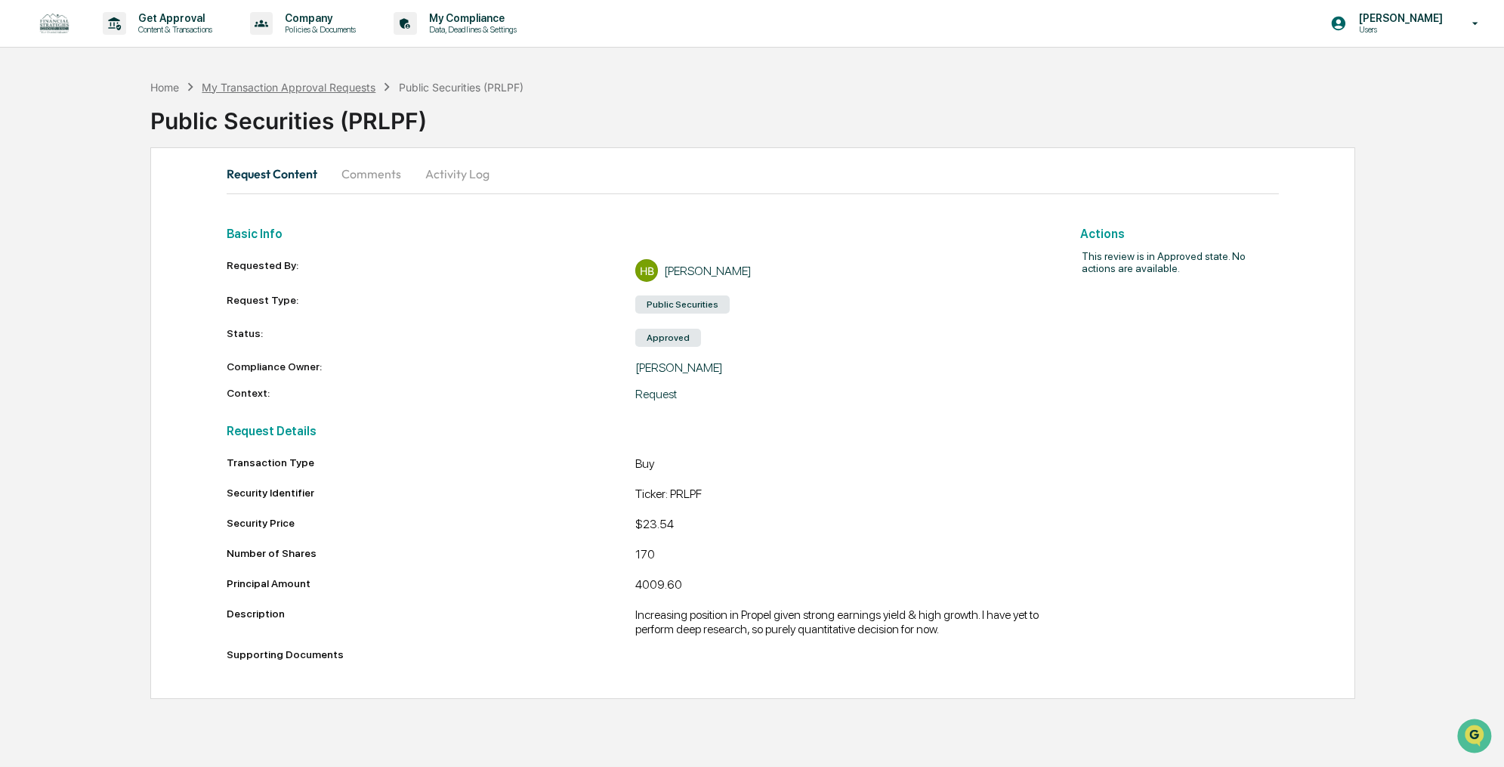
click at [298, 87] on div "My Transaction Approval Requests" at bounding box center [289, 87] width 174 height 13
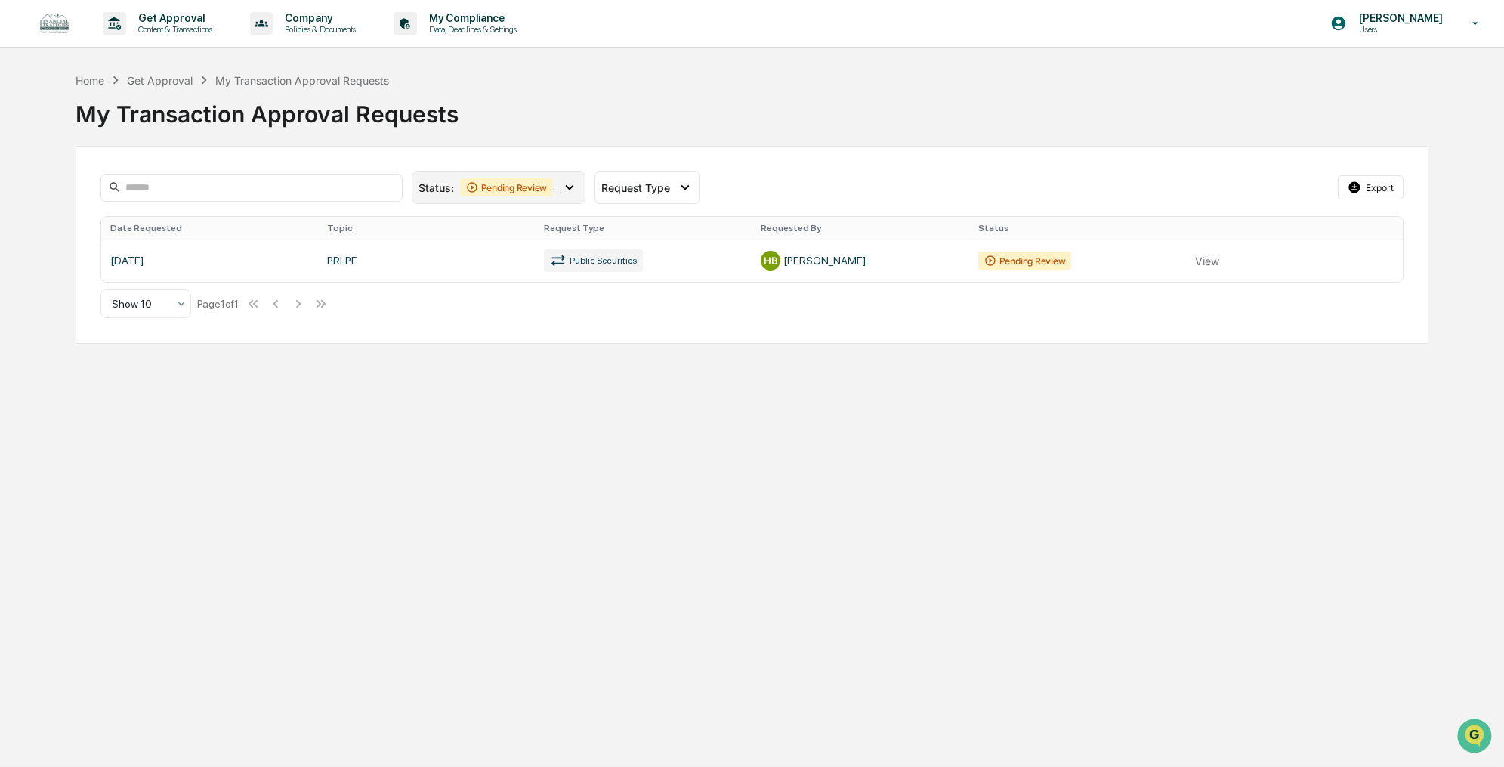
click at [561, 190] on icon at bounding box center [569, 187] width 17 height 17
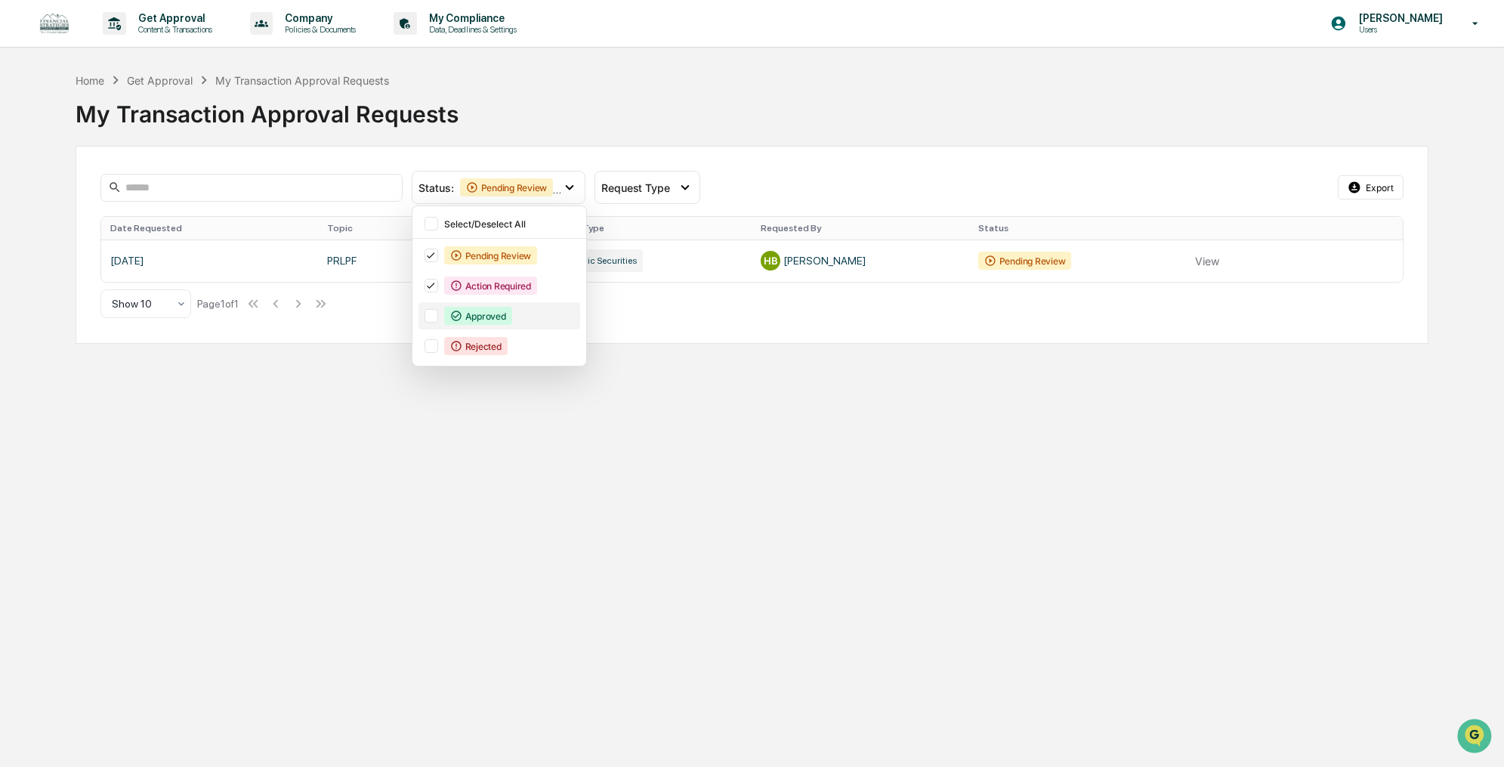
click at [426, 315] on div at bounding box center [432, 316] width 14 height 14
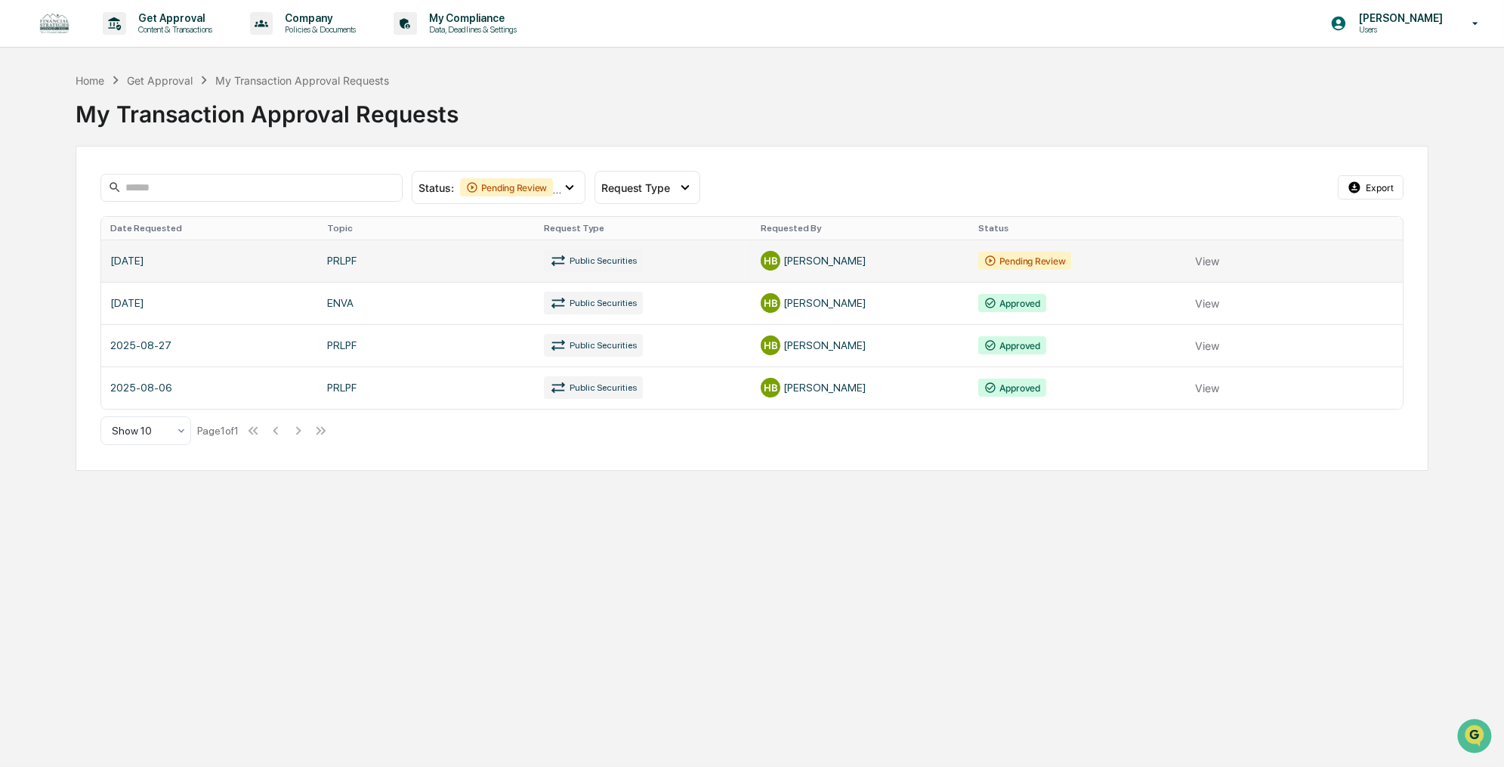
click at [1215, 263] on link at bounding box center [752, 260] width 1302 height 42
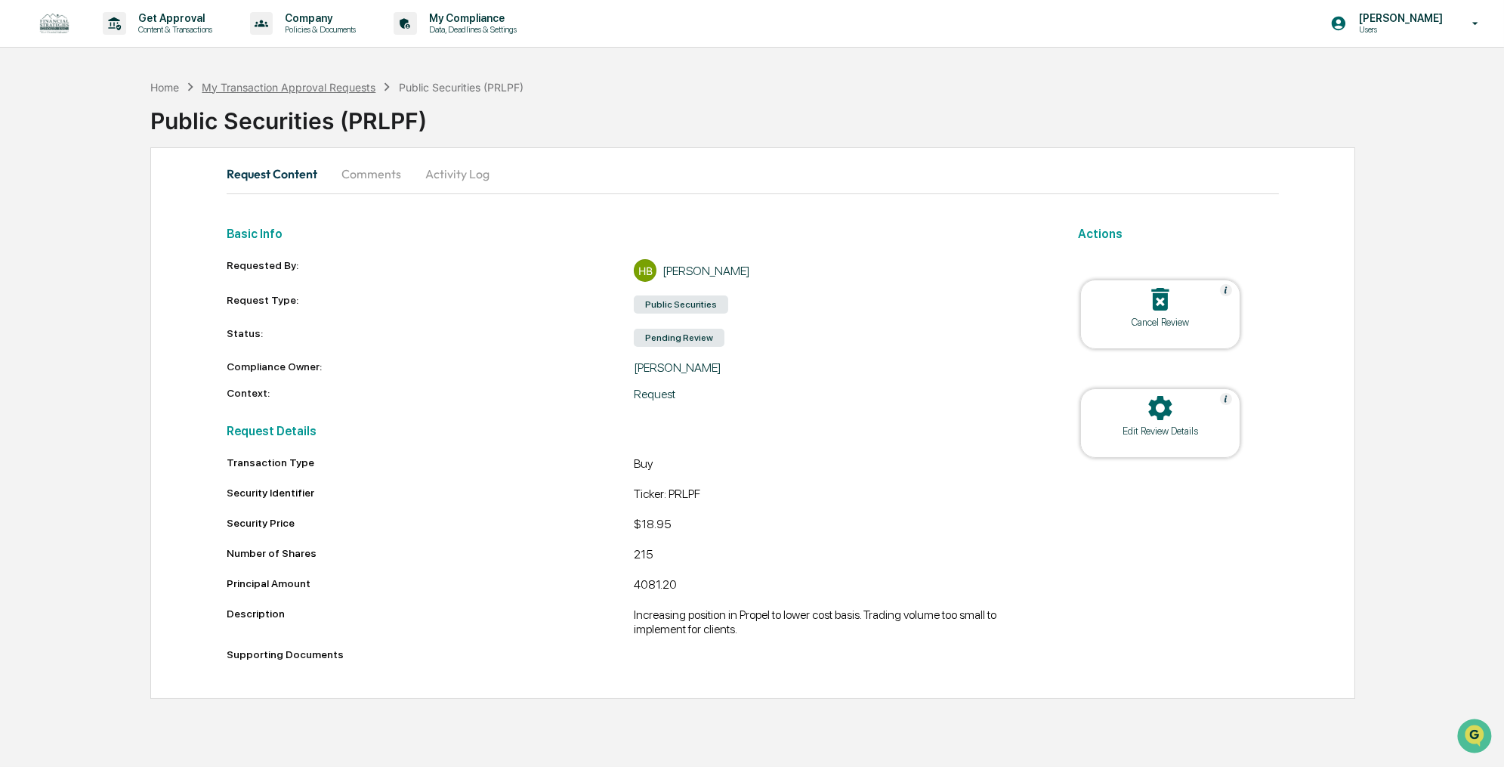
click at [308, 85] on div "My Transaction Approval Requests" at bounding box center [289, 87] width 174 height 13
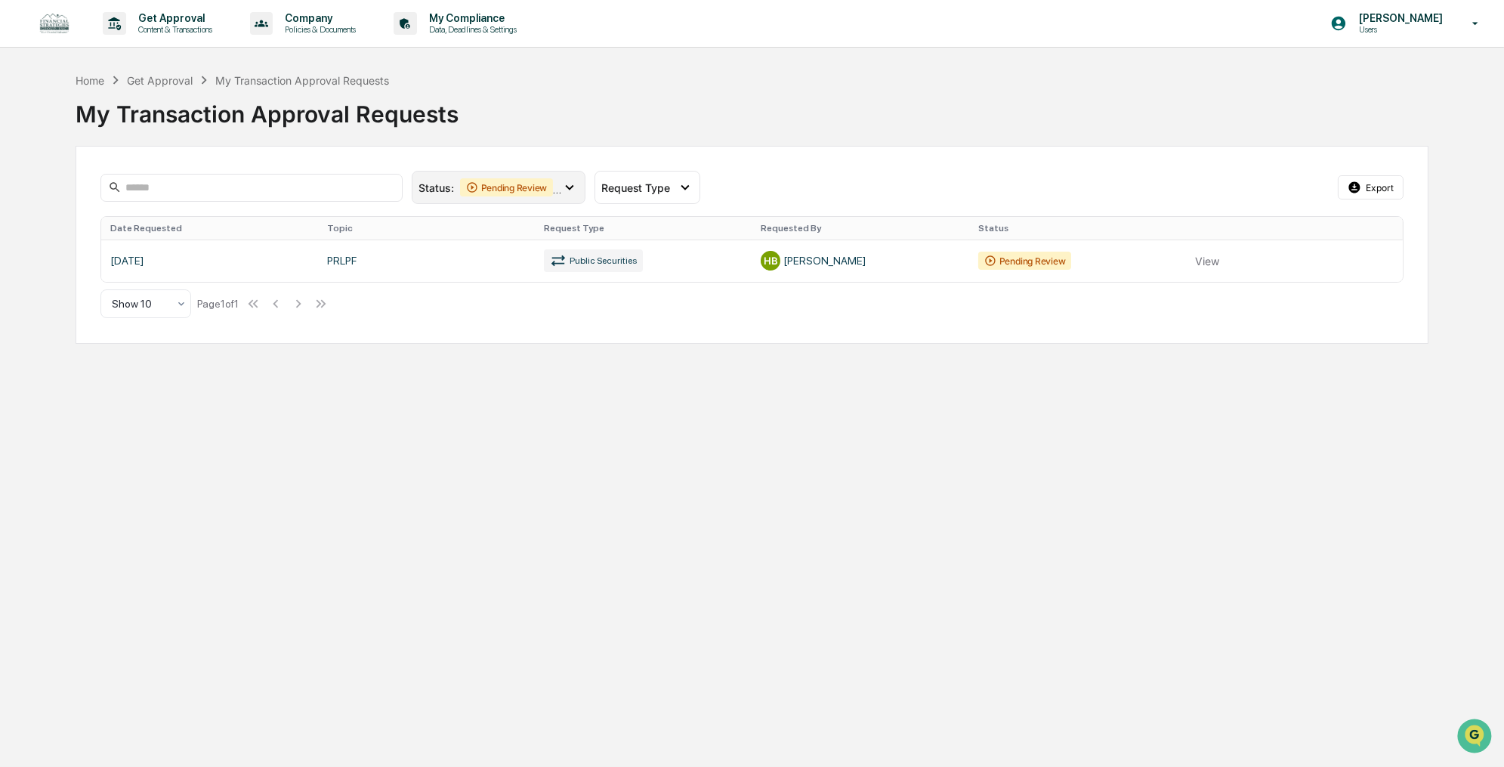
click at [563, 184] on icon at bounding box center [569, 187] width 17 height 17
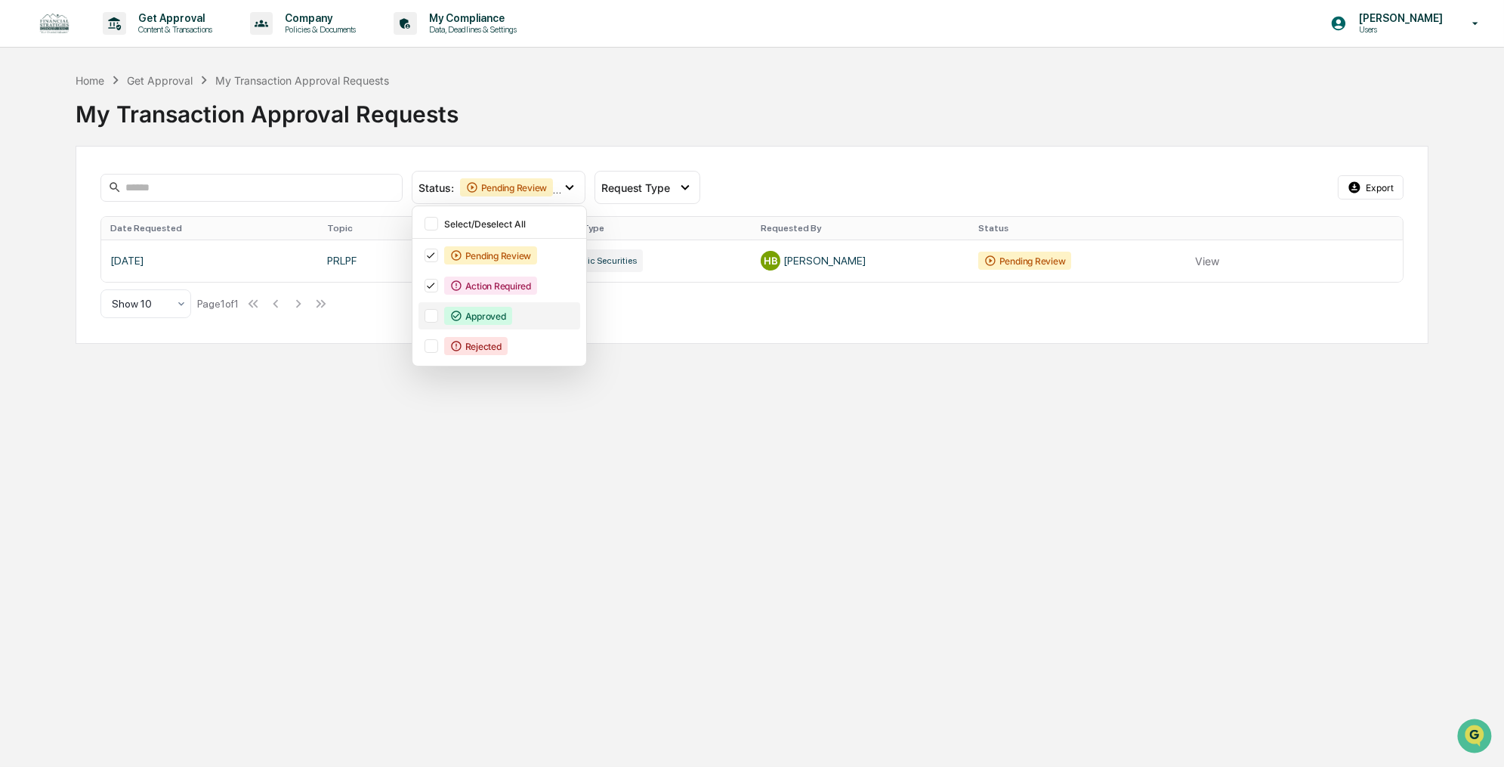
click at [431, 318] on div at bounding box center [432, 316] width 14 height 14
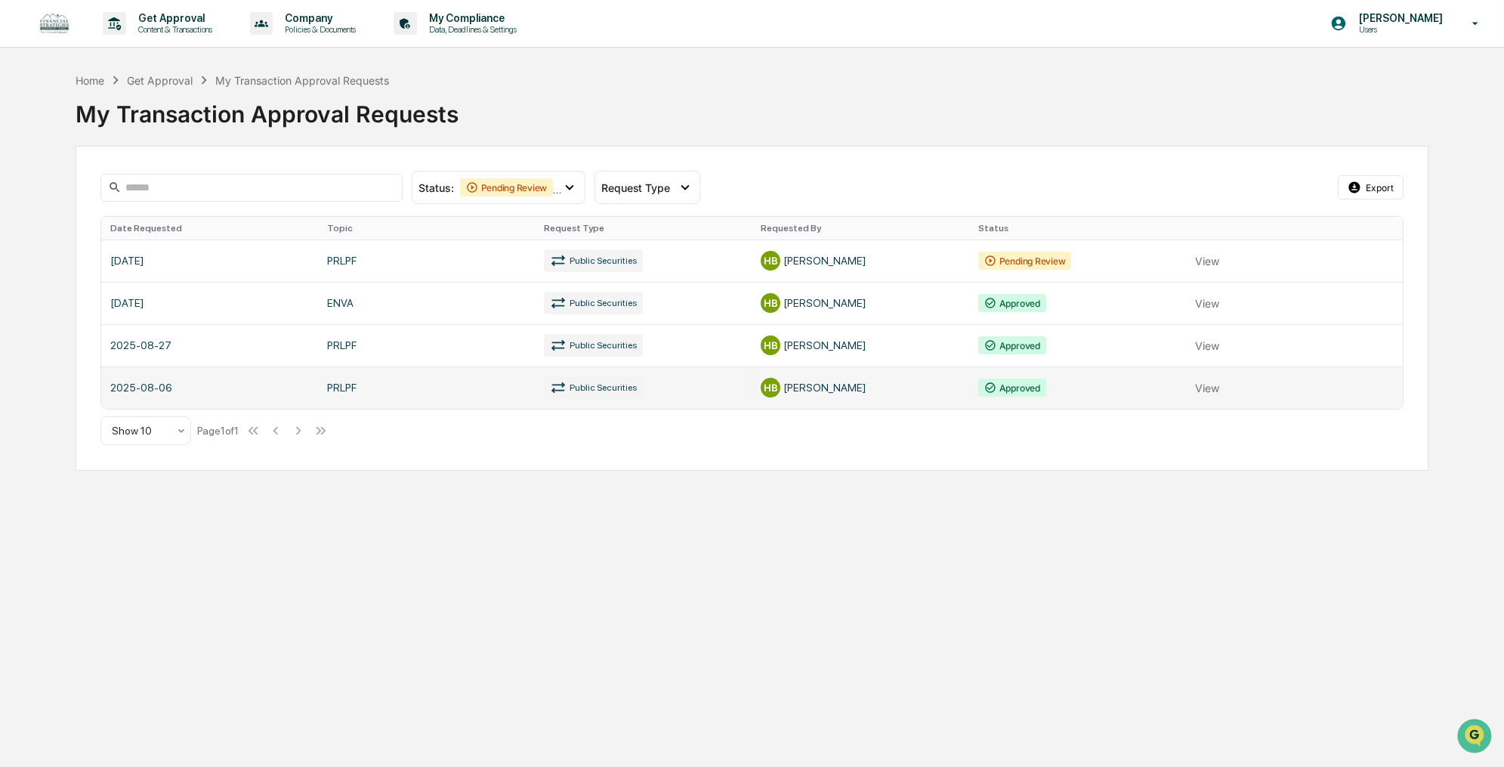
click at [1228, 384] on link at bounding box center [752, 387] width 1302 height 42
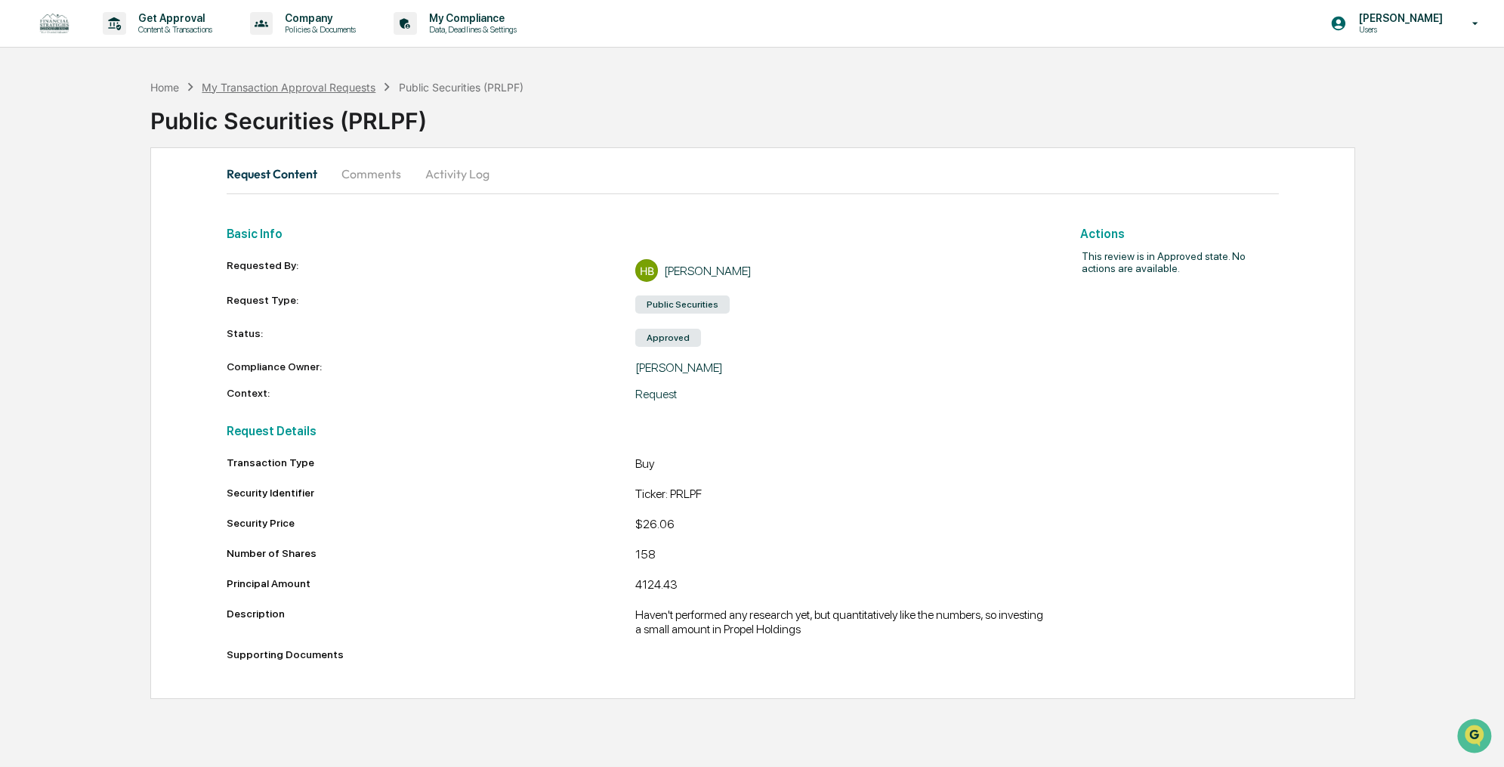
click at [338, 88] on div "My Transaction Approval Requests" at bounding box center [289, 87] width 174 height 13
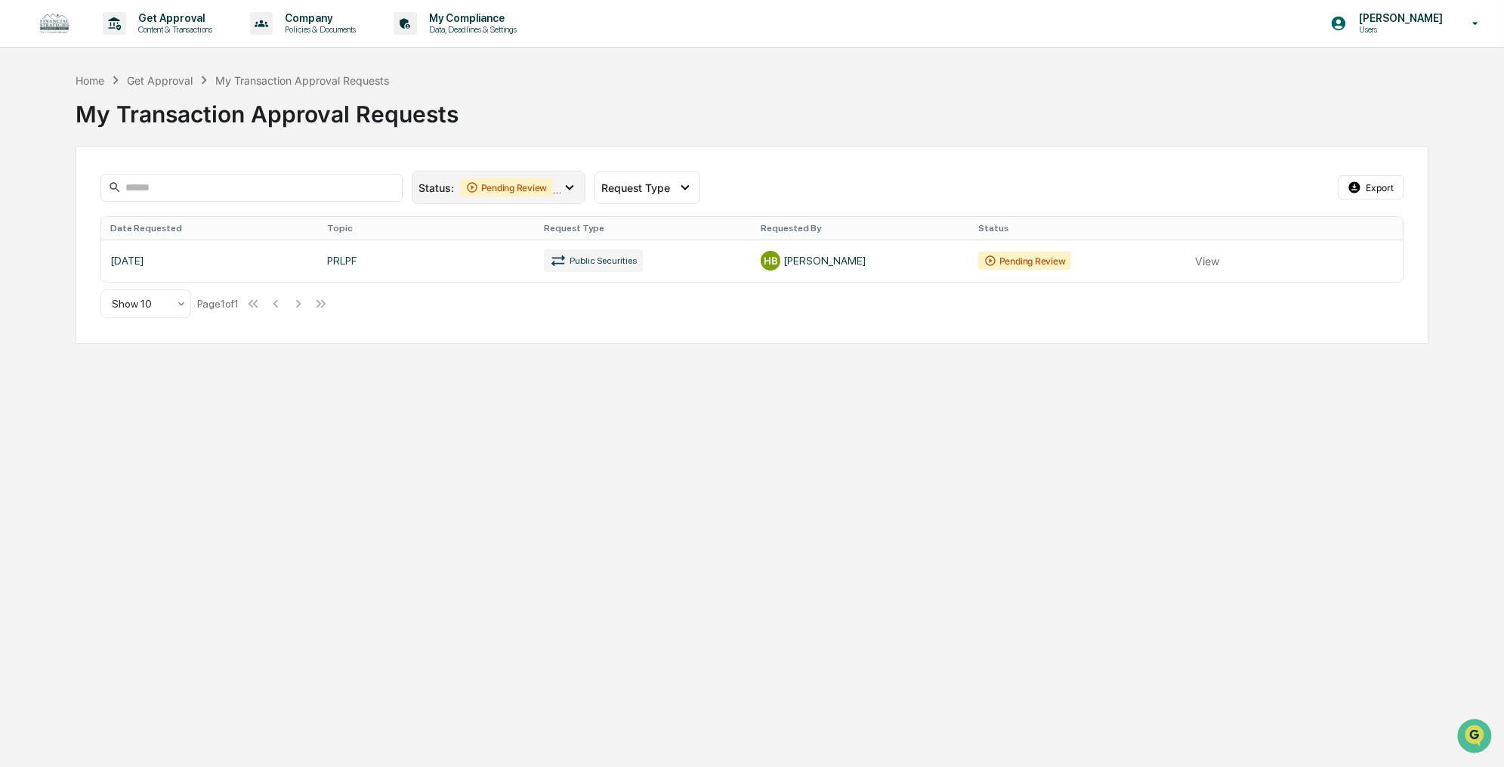
click at [493, 183] on div "Pending Review" at bounding box center [507, 187] width 94 height 18
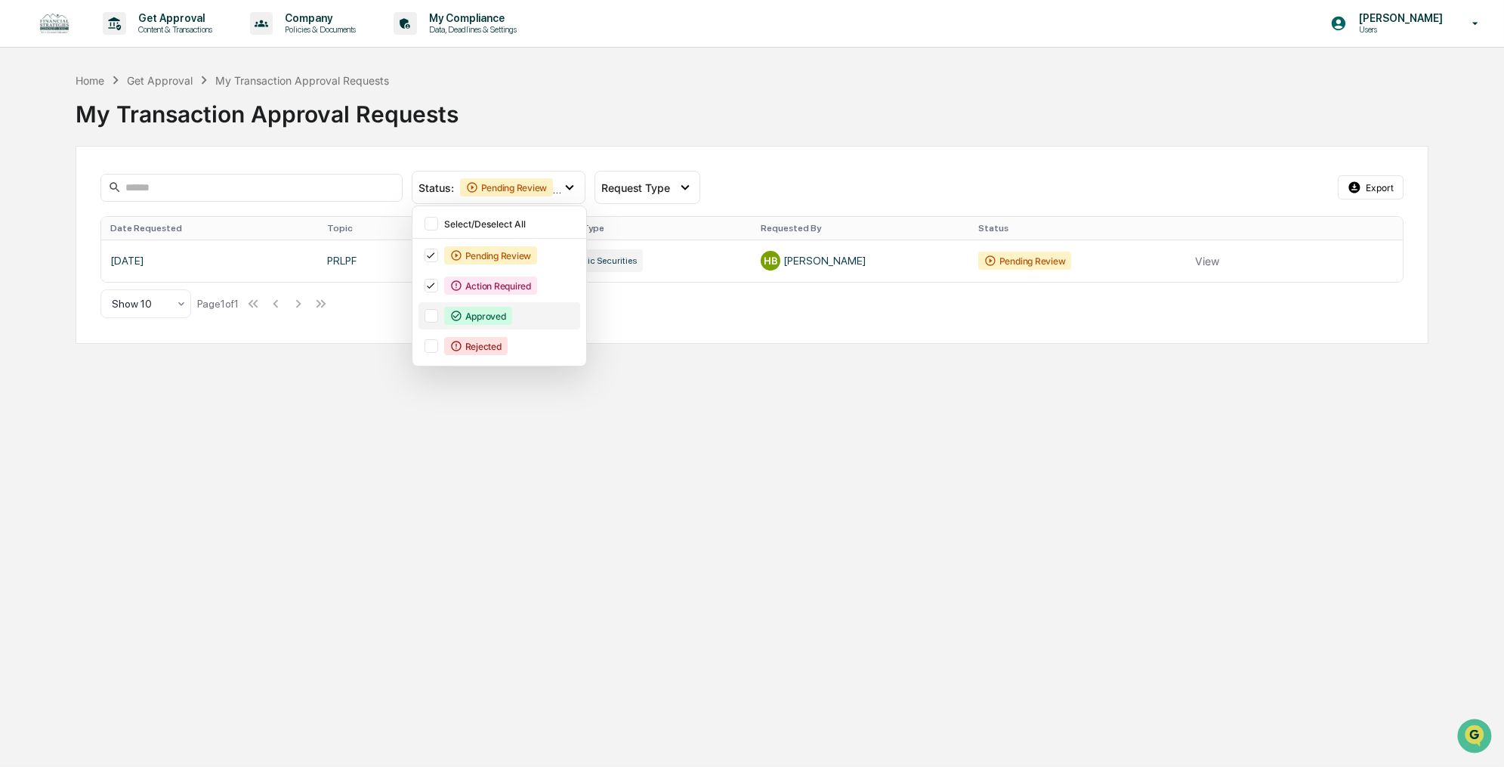
click at [428, 313] on div at bounding box center [432, 316] width 14 height 14
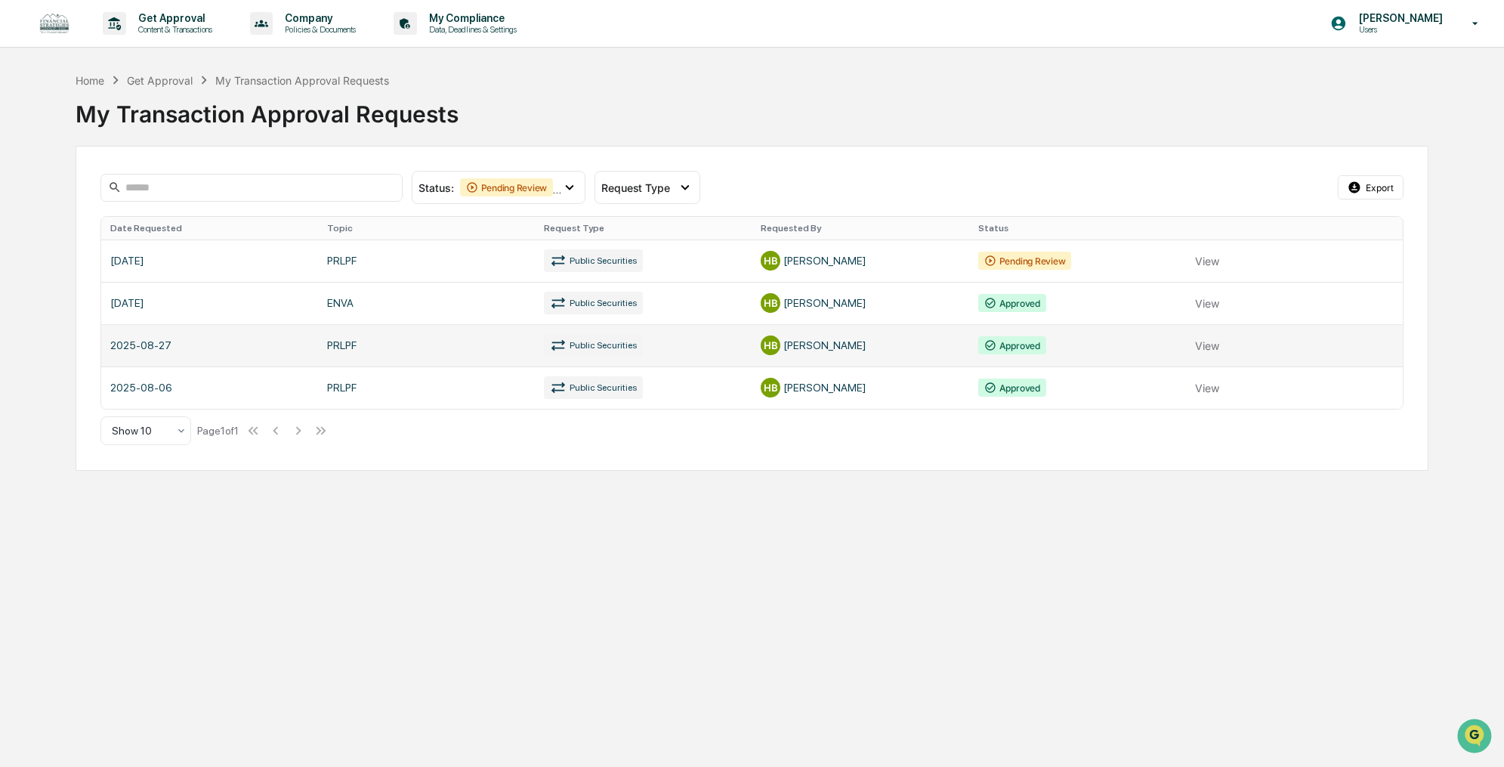
click at [1221, 352] on link at bounding box center [752, 345] width 1302 height 42
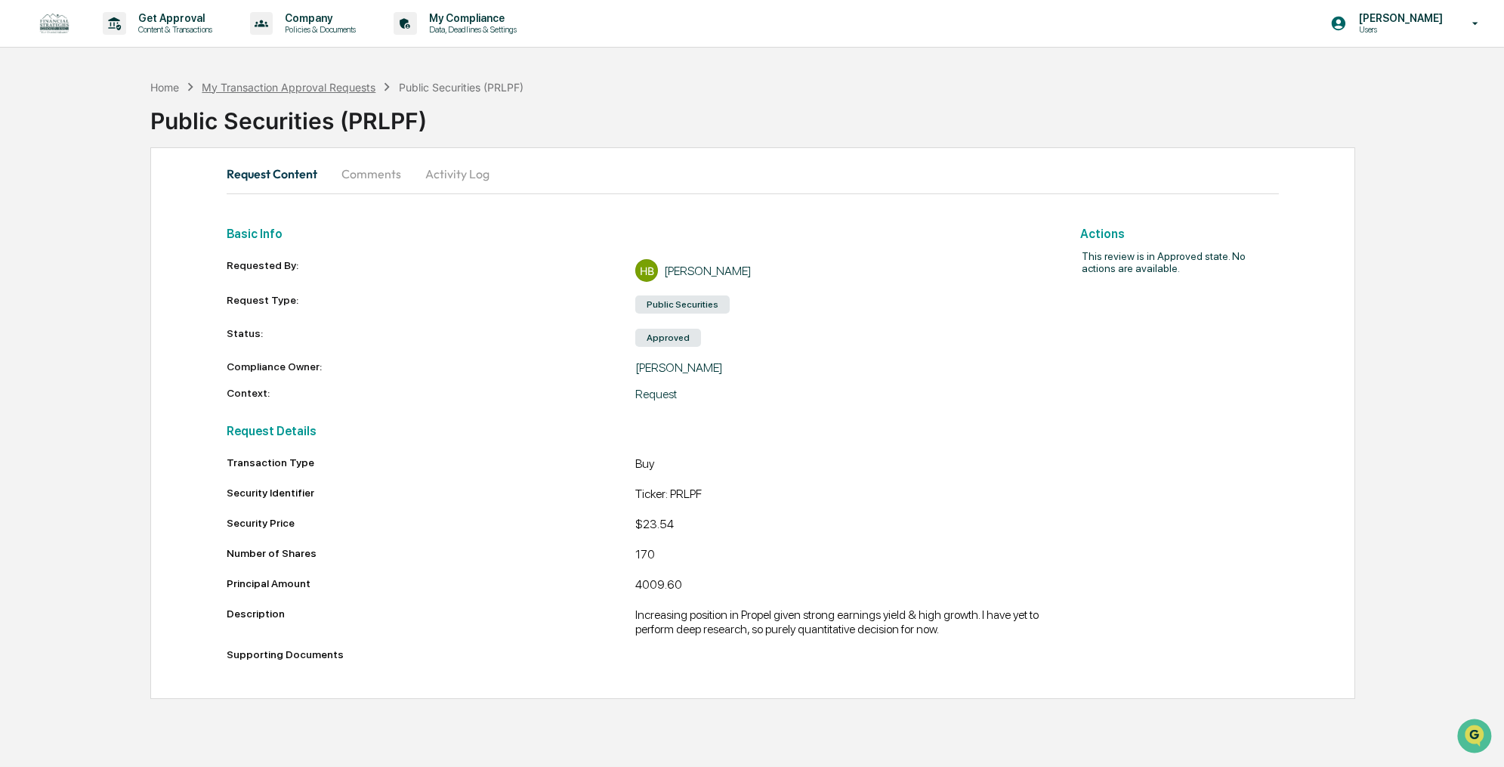
click at [332, 92] on div "My Transaction Approval Requests" at bounding box center [289, 87] width 174 height 13
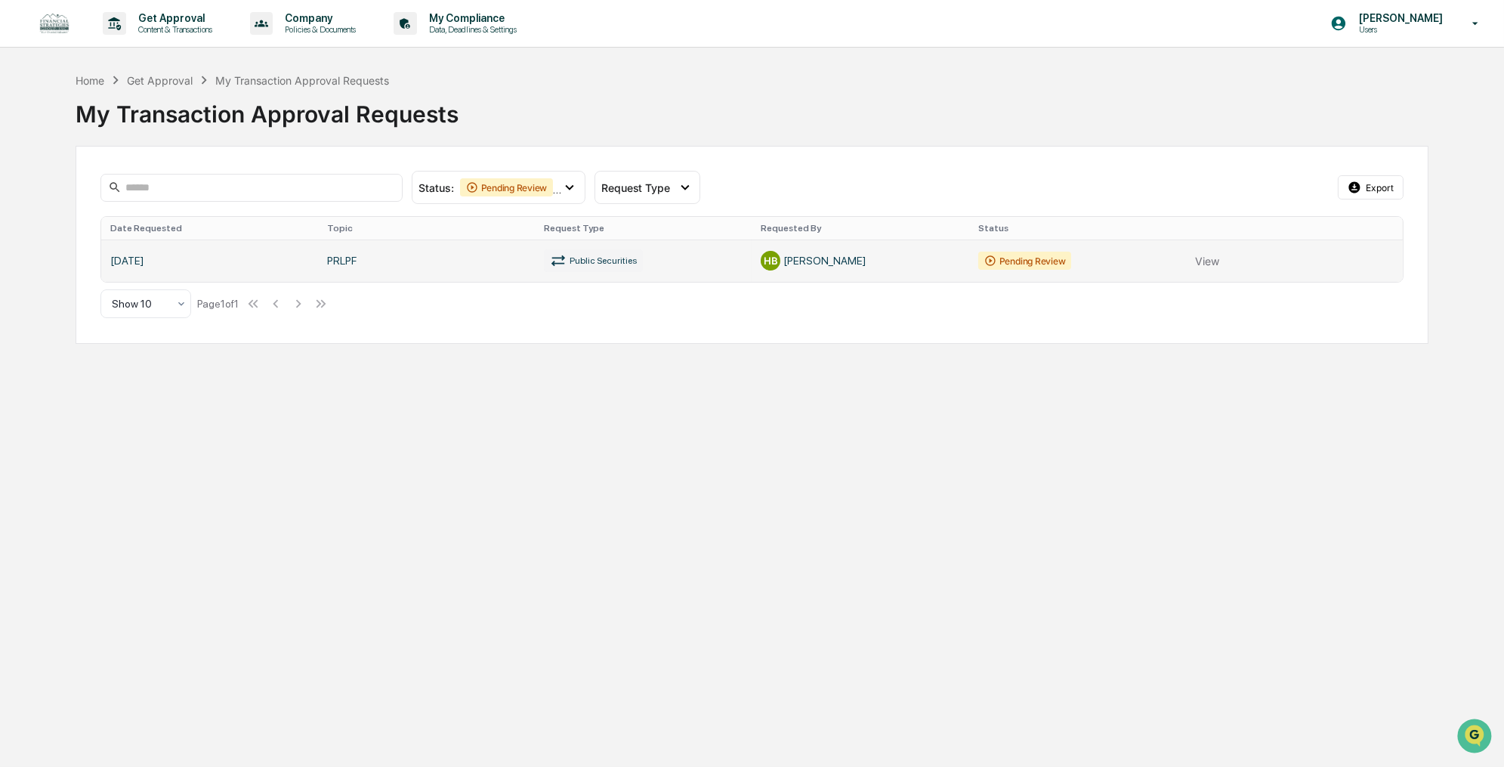
click at [1213, 258] on link at bounding box center [752, 260] width 1302 height 42
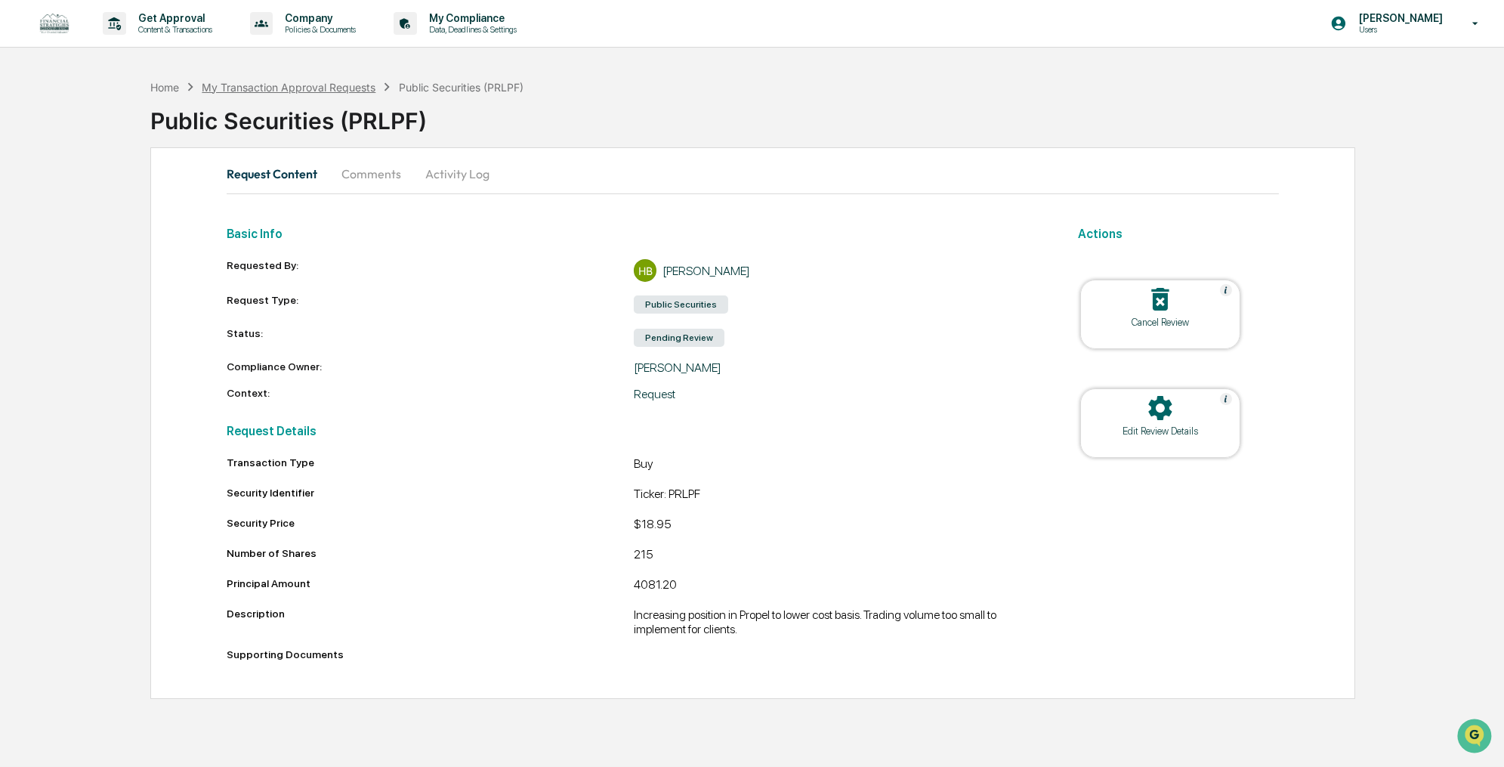
click at [306, 85] on div "My Transaction Approval Requests" at bounding box center [289, 87] width 174 height 13
